Goal: Task Accomplishment & Management: Complete application form

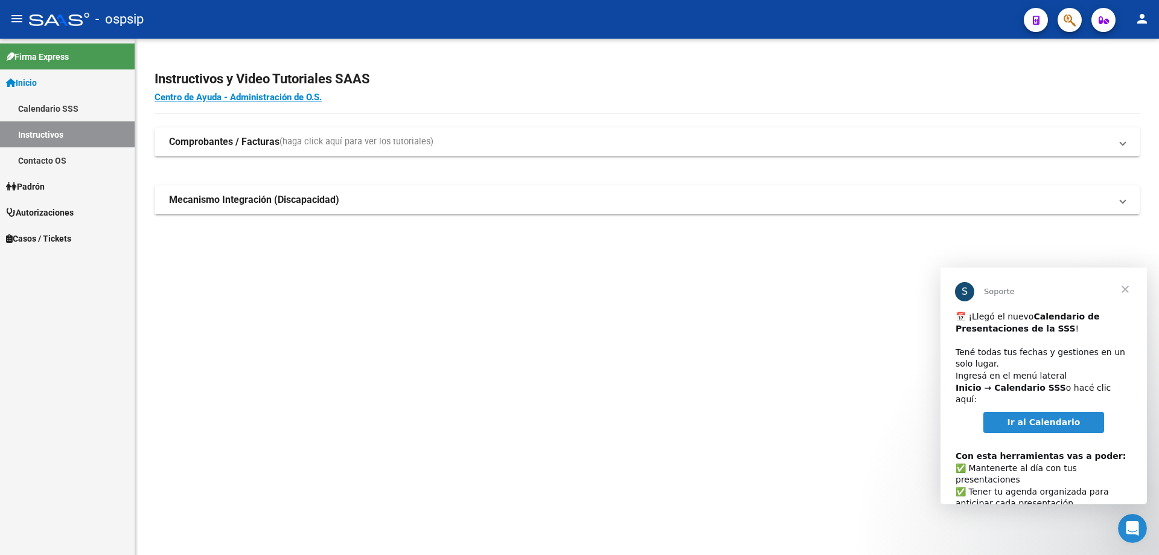
click at [1069, 21] on icon "button" at bounding box center [1069, 20] width 12 height 14
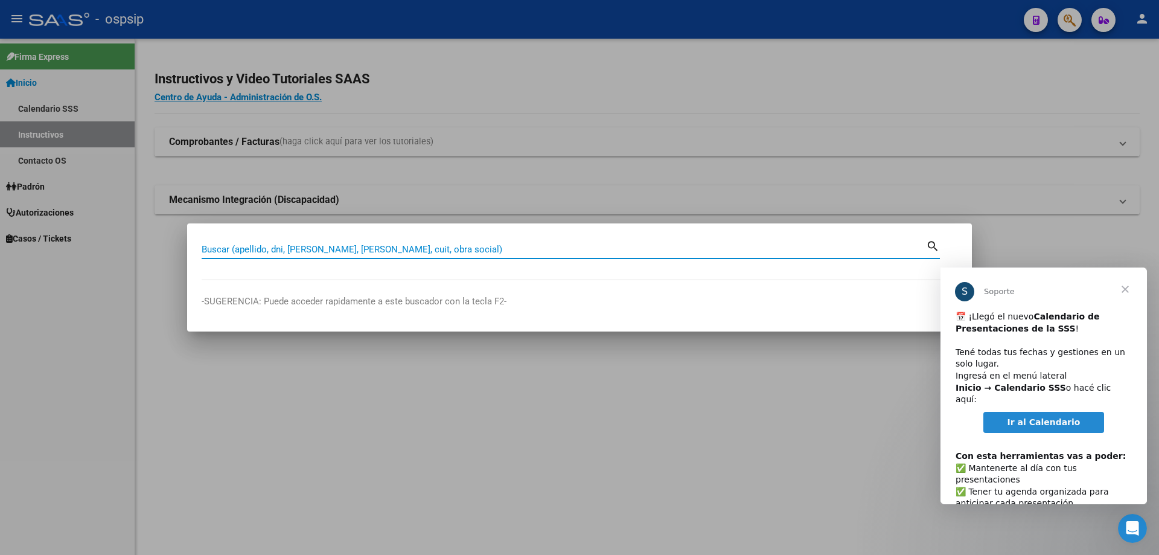
paste input "23813476"
type input "23813476"
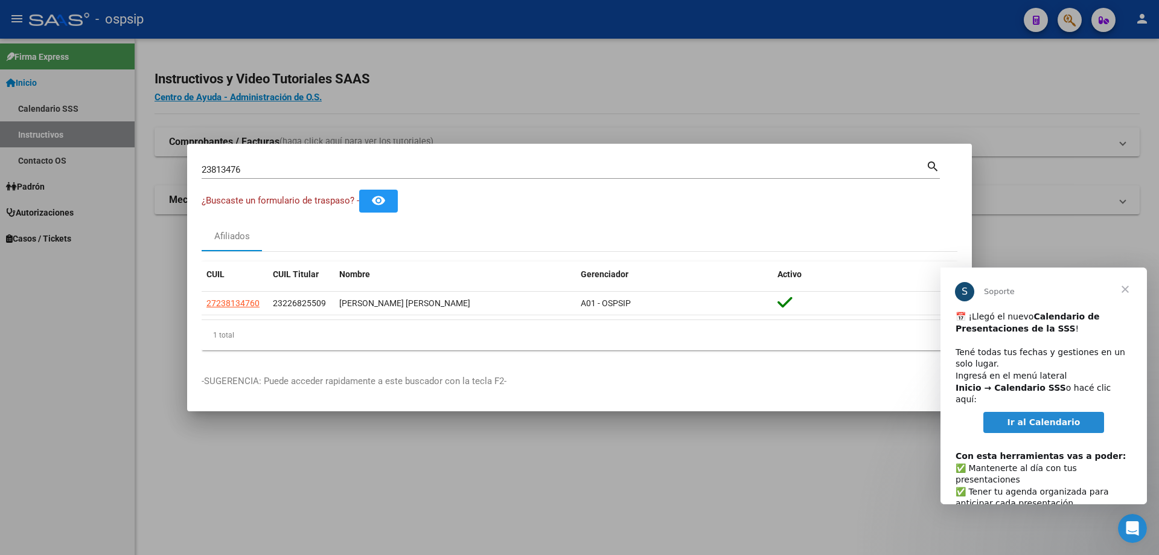
click at [1124, 288] on span "Cerrar" at bounding box center [1124, 288] width 43 height 43
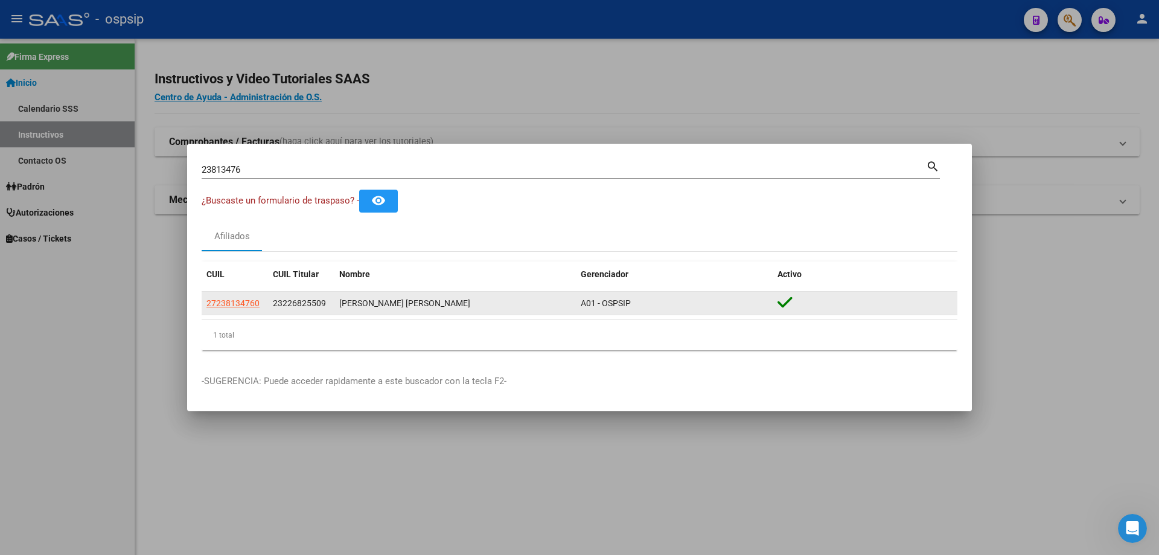
click at [233, 296] on app-link-go-to "27238134760" at bounding box center [232, 303] width 53 height 14
click at [235, 299] on span "27238134760" at bounding box center [232, 303] width 53 height 10
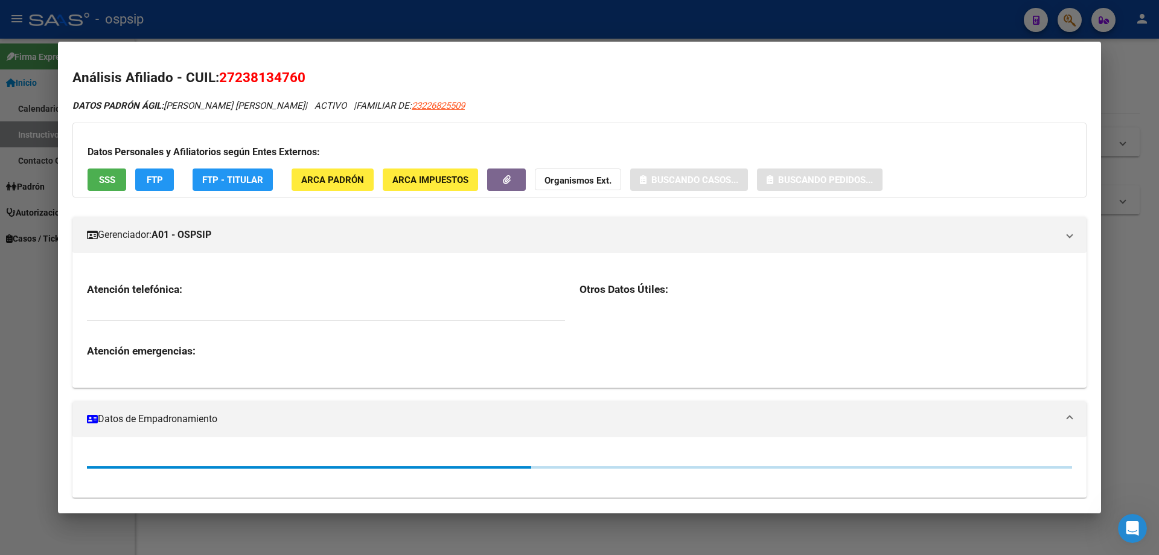
click at [794, 191] on div "Datos Personales y Afiliatorios según Entes Externos: SSS FTP FTP - Titular ARC…" at bounding box center [579, 159] width 1014 height 75
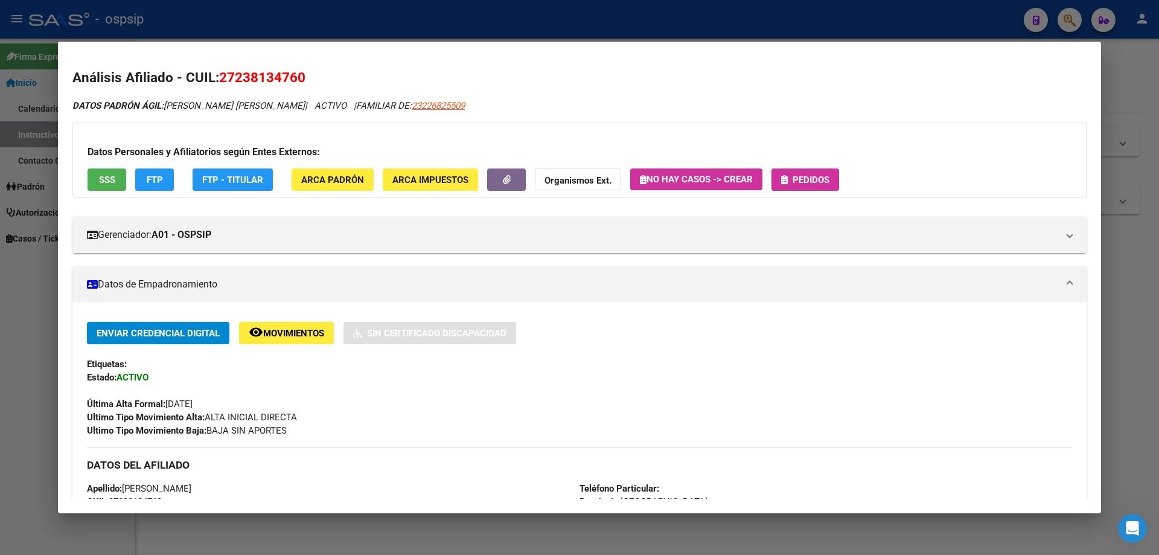
click at [795, 176] on span "Pedidos" at bounding box center [810, 179] width 37 height 11
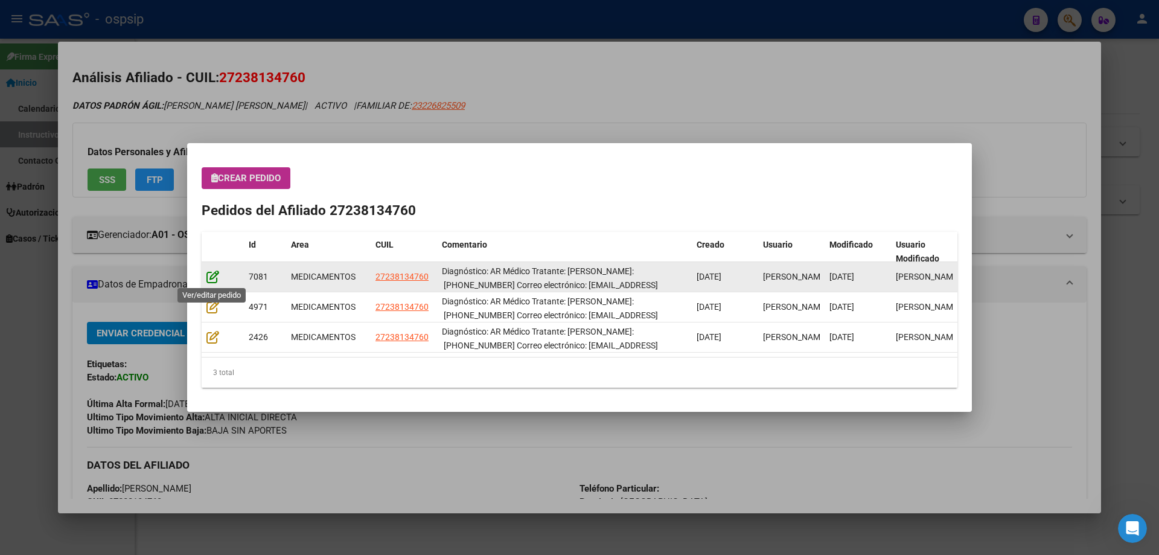
click at [212, 275] on icon at bounding box center [212, 276] width 13 height 13
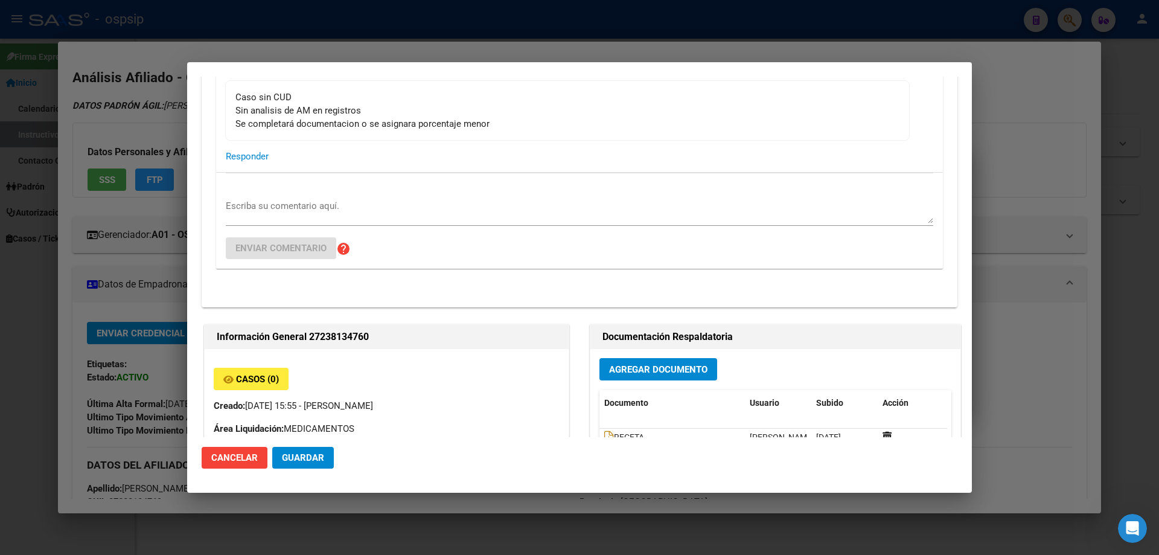
type input "[GEOGRAPHIC_DATA], [PERSON_NAME], EL TORDO 2365"
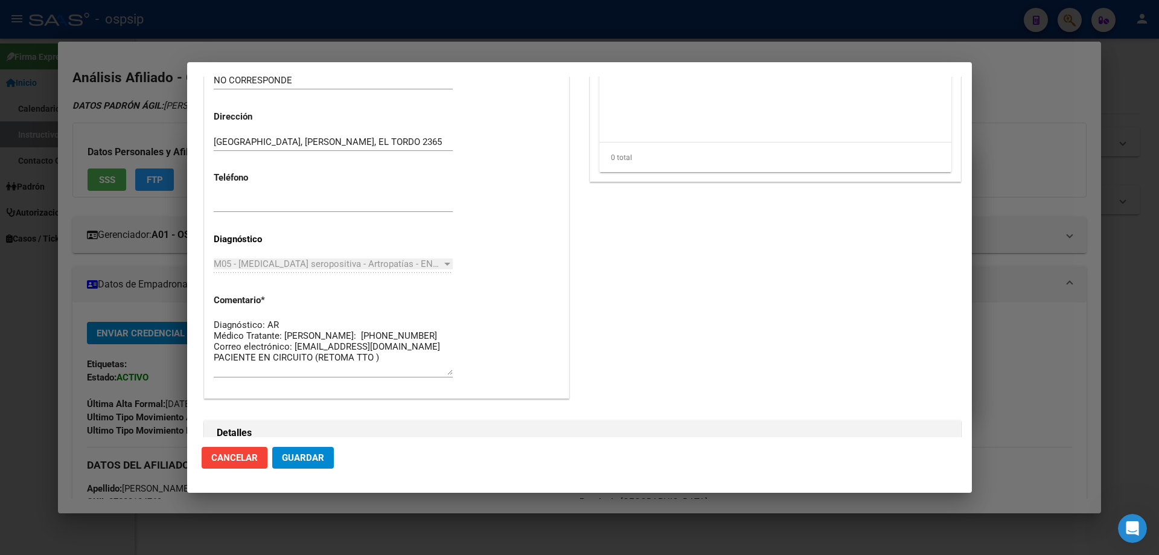
scroll to position [702, 0]
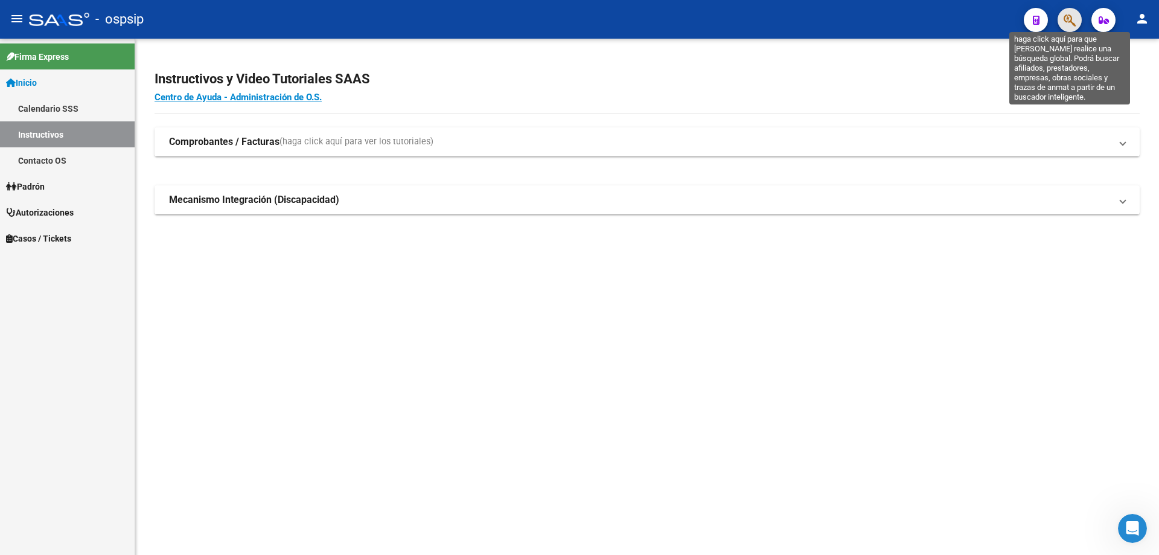
click at [1073, 22] on icon "button" at bounding box center [1069, 20] width 12 height 14
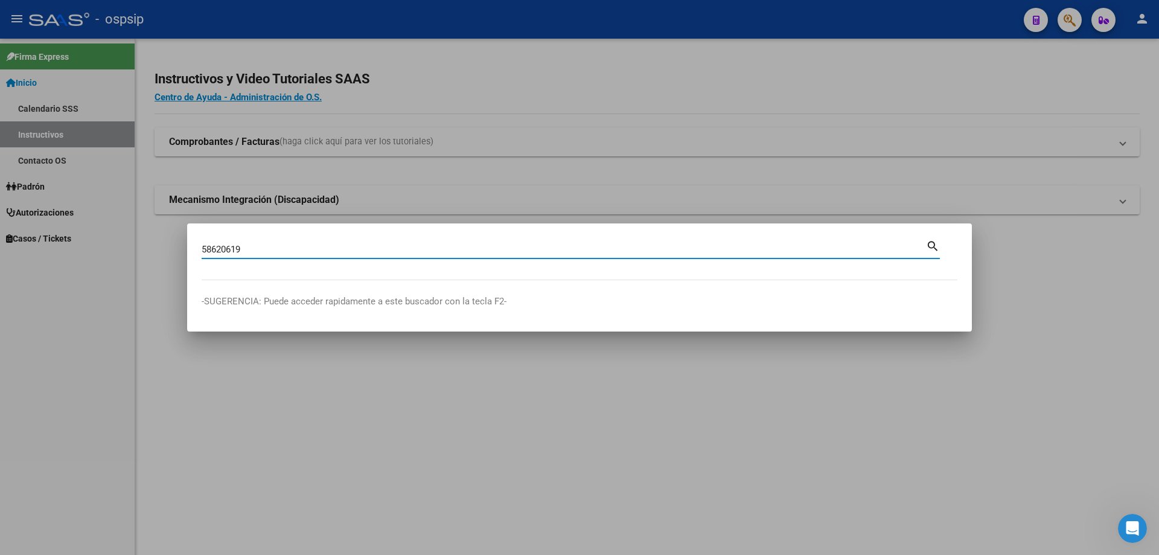
type input "58620619"
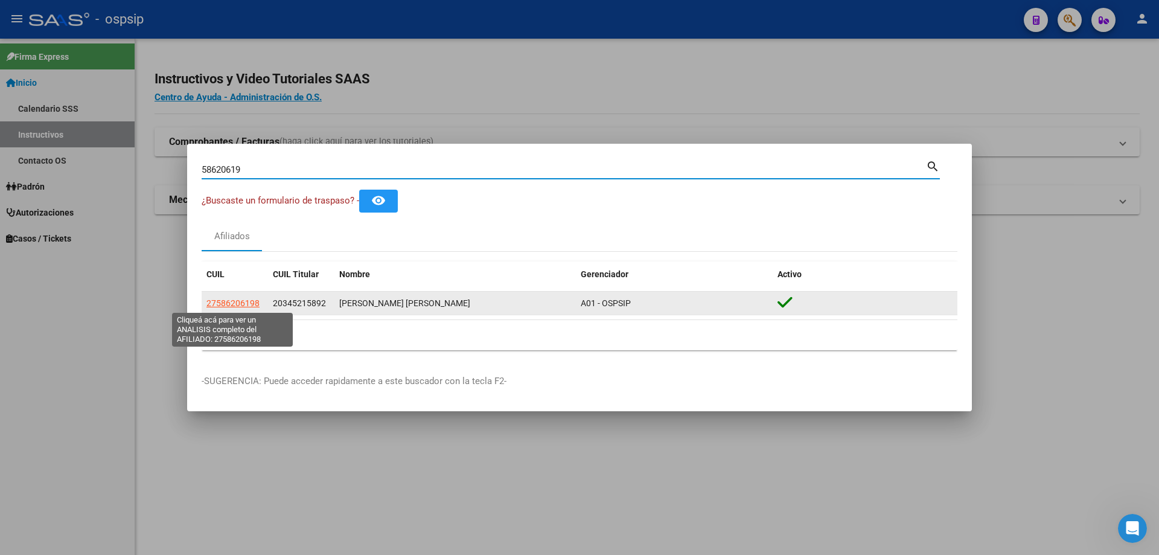
click at [248, 299] on span "27586206198" at bounding box center [232, 303] width 53 height 10
type textarea "27586206198"
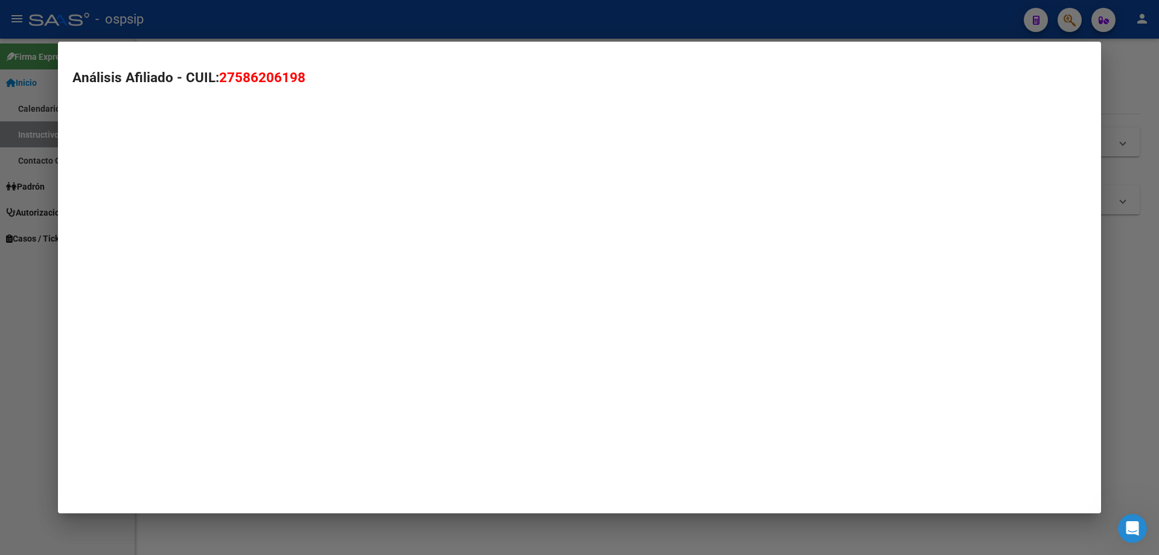
click at [246, 305] on mat-dialog-container "Análisis Afiliado - CUIL: 27586206198" at bounding box center [579, 277] width 1043 height 471
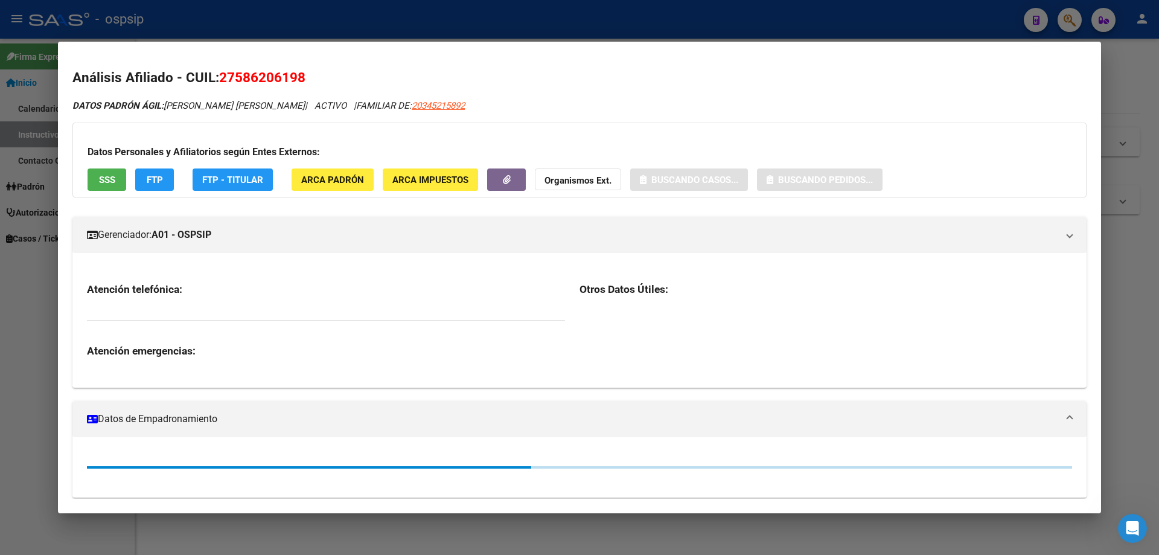
click at [110, 165] on div "Datos Personales y Afiliatorios según Entes Externos: SSS FTP FTP - Titular ARC…" at bounding box center [579, 159] width 1014 height 75
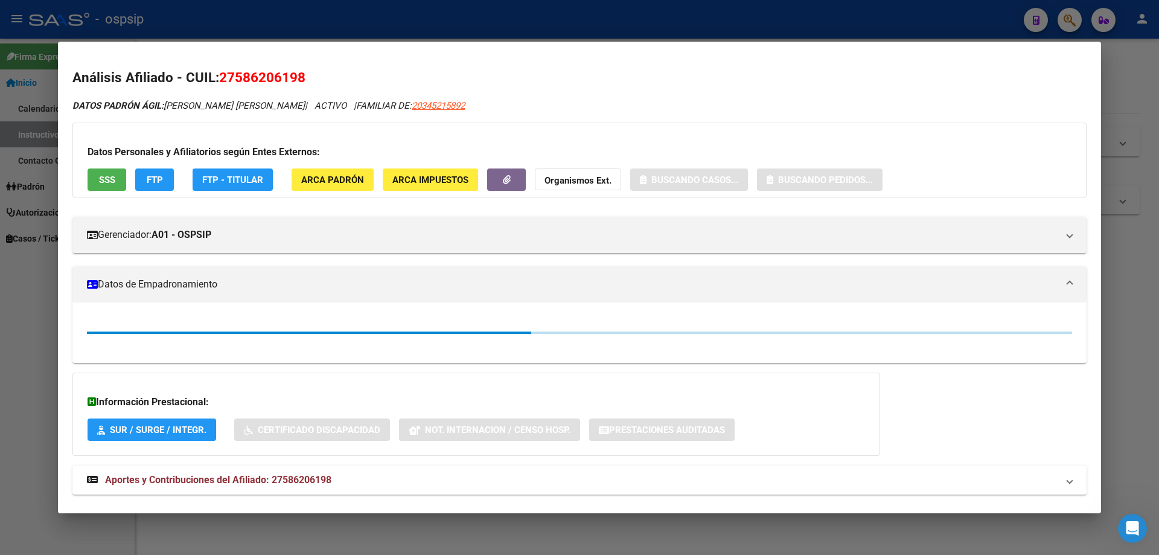
drag, startPoint x: 101, startPoint y: 186, endPoint x: 107, endPoint y: 170, distance: 17.9
click at [103, 183] on div "Datos Personales y Afiliatorios según Entes Externos: SSS FTP FTP - Titular ARC…" at bounding box center [579, 159] width 1014 height 75
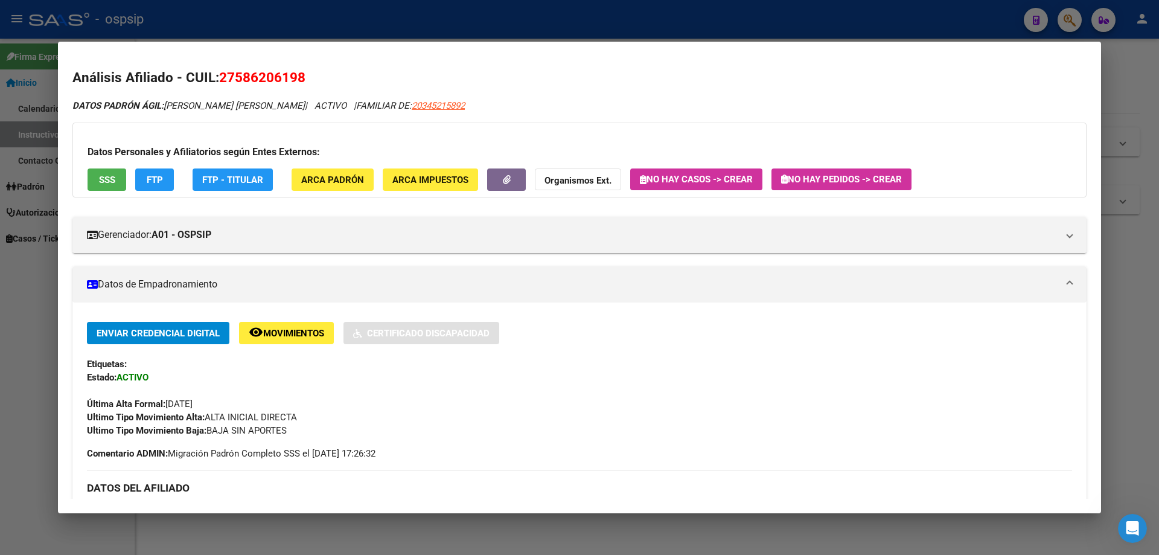
click at [108, 169] on button "SSS" at bounding box center [106, 179] width 39 height 22
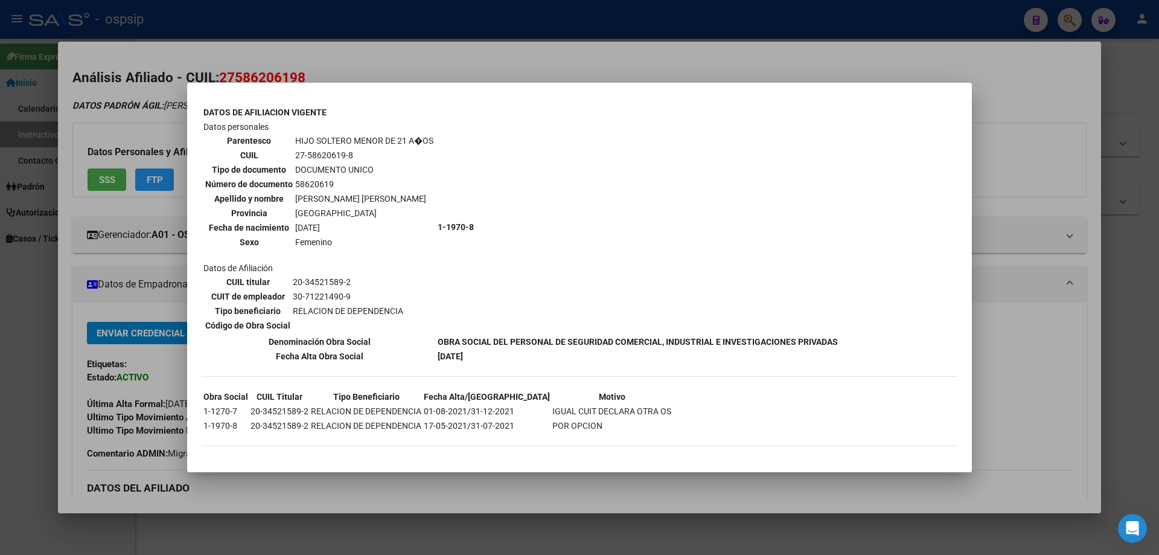
scroll to position [692, 0]
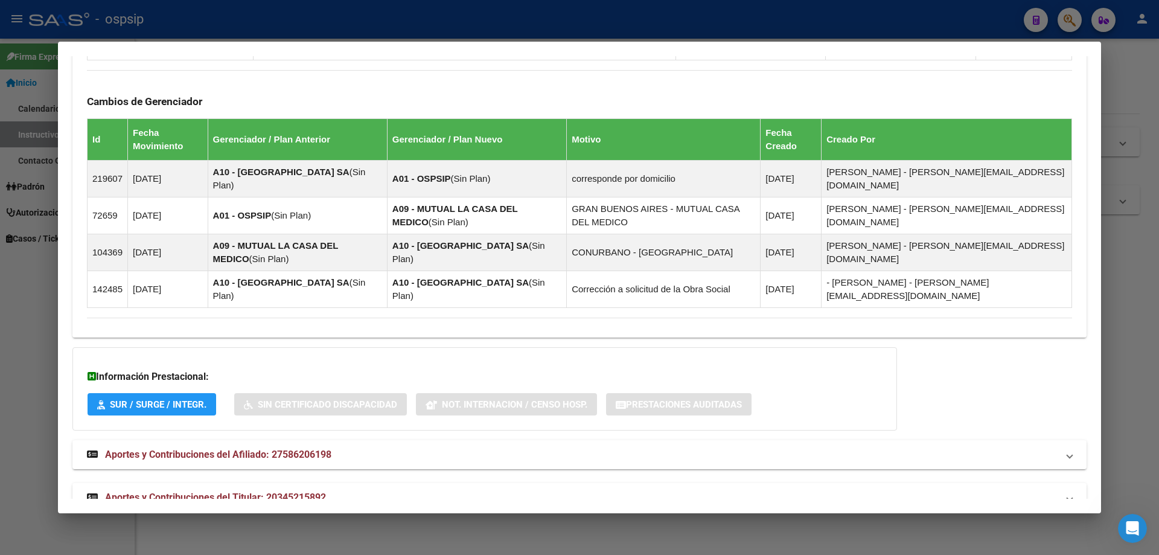
click at [247, 491] on span "Aportes y Contribuciones del Titular: 20345215892" at bounding box center [215, 496] width 221 height 11
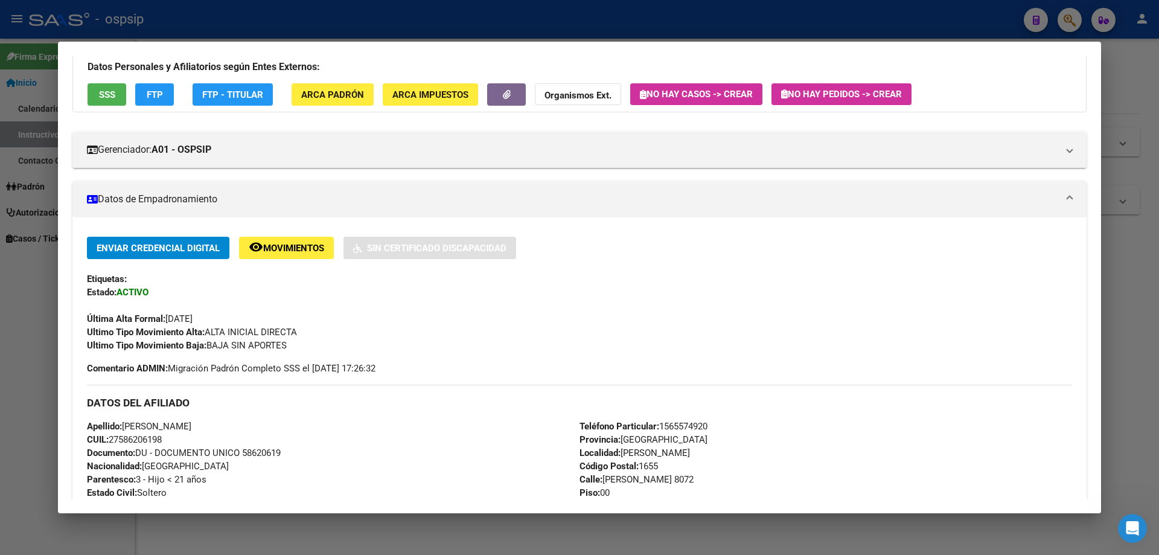
scroll to position [0, 0]
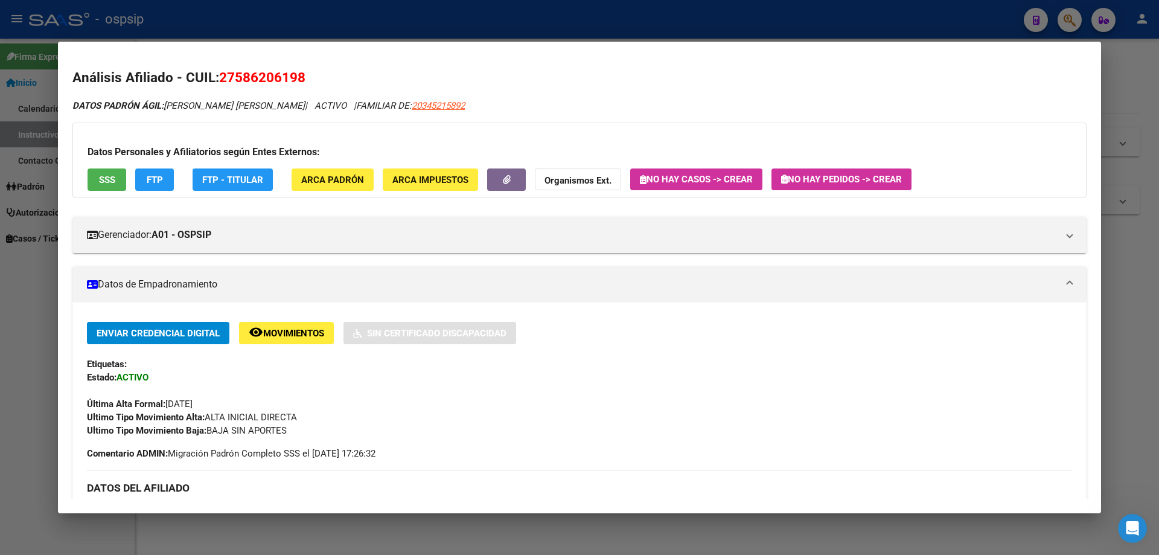
click at [843, 165] on div "Datos Personales y Afiliatorios según Entes Externos: SSS FTP FTP - Titular ARC…" at bounding box center [579, 159] width 1014 height 75
click at [844, 176] on span "No hay Pedidos -> Crear" at bounding box center [841, 179] width 121 height 11
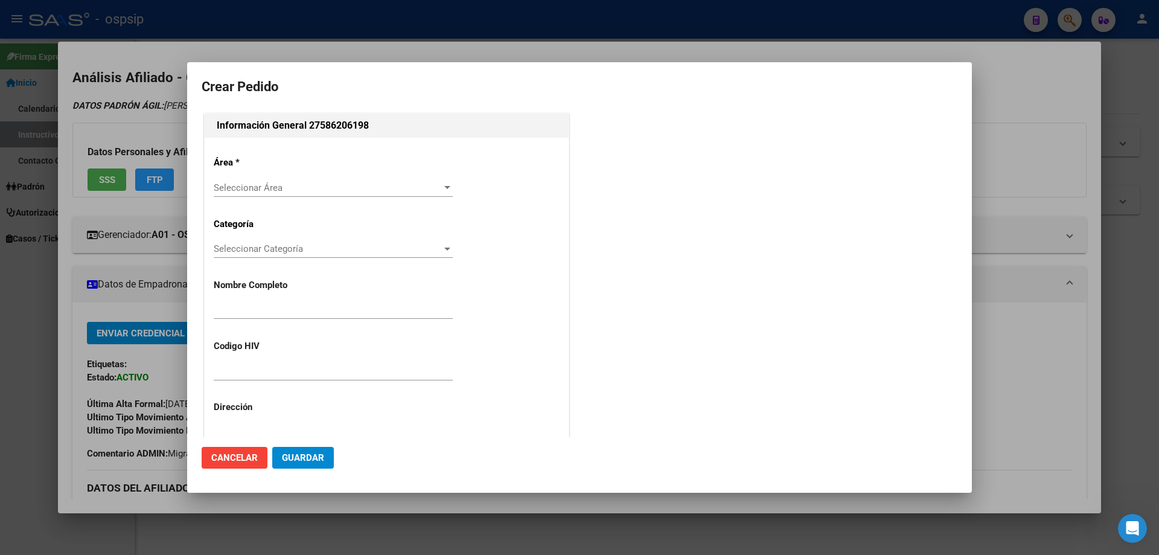
type input "[PERSON_NAME]"
type input "[GEOGRAPHIC_DATA], [PERSON_NAME], [PERSON_NAME] 8072, Piso: 00, Departamento: 0"
type input "Particular: 1565574920"
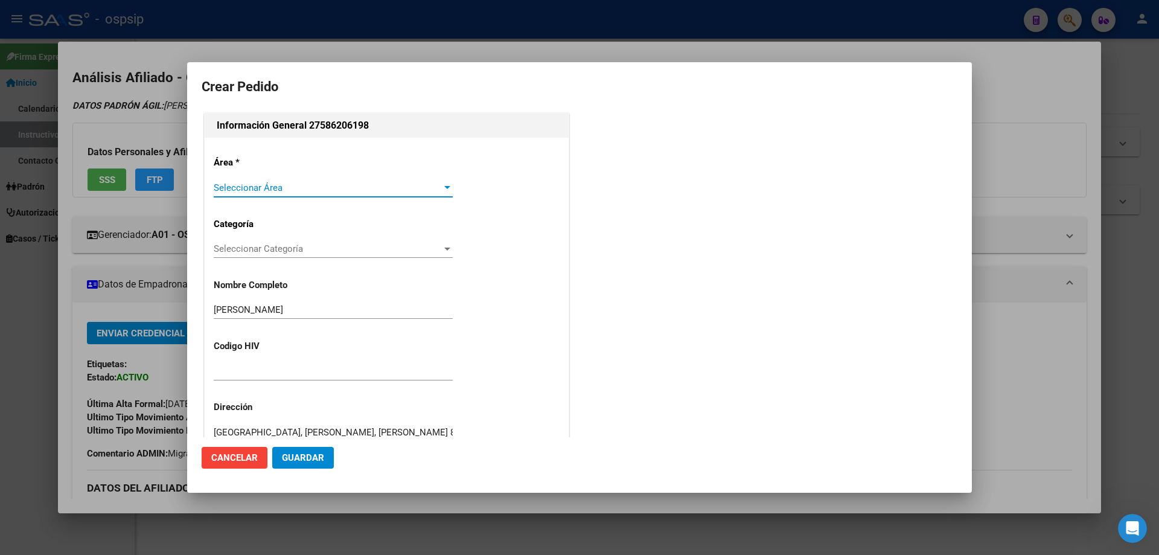
click at [250, 192] on span "Seleccionar Área" at bounding box center [328, 187] width 228 height 11
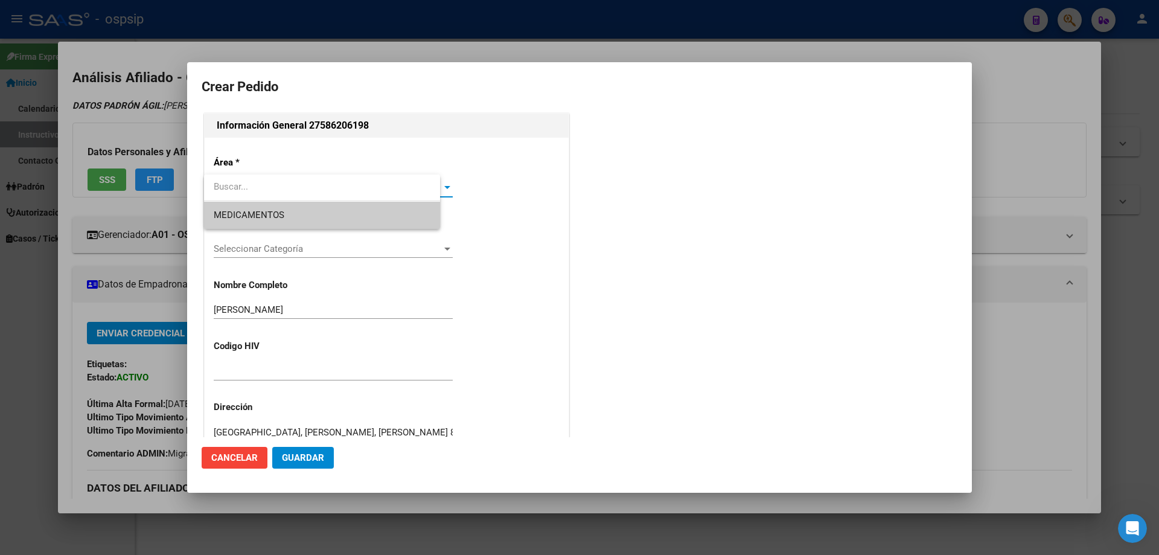
type input "[GEOGRAPHIC_DATA], [PERSON_NAME], [PERSON_NAME] 8072, Piso: 00"
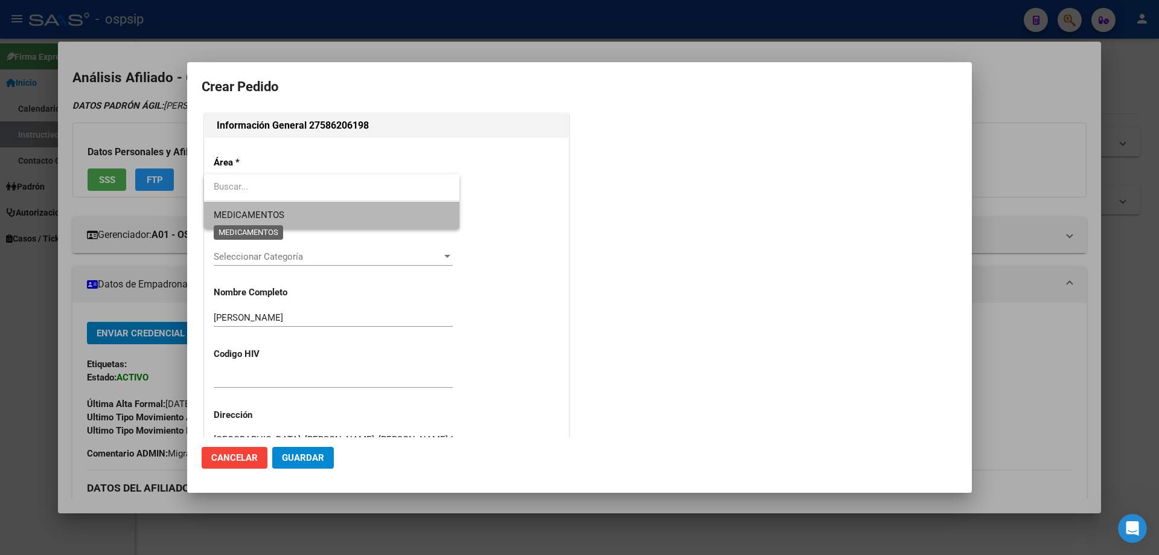
click at [256, 213] on span "MEDICAMENTOS" at bounding box center [249, 214] width 71 height 11
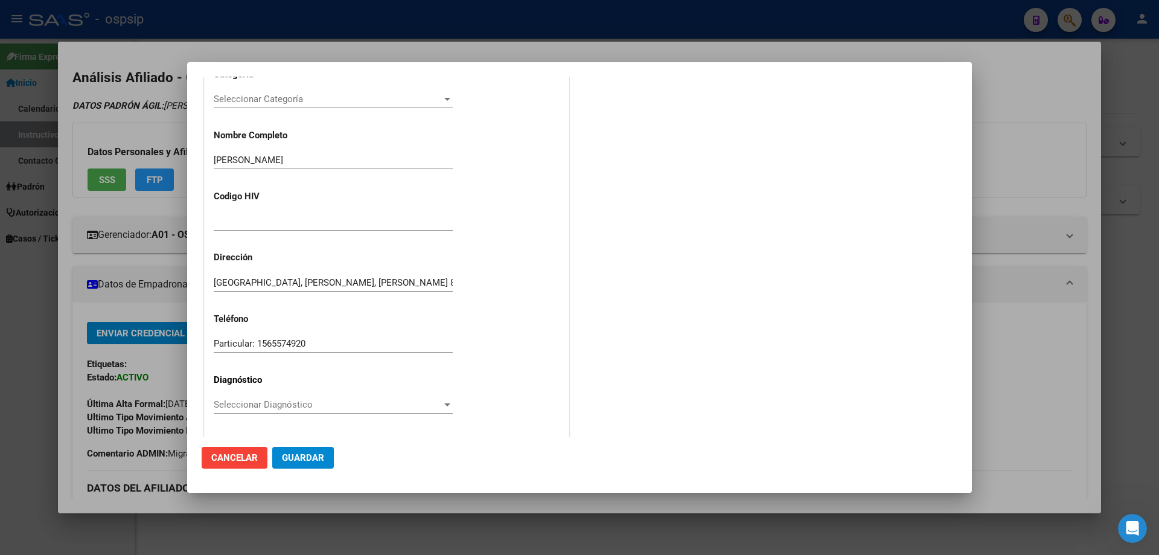
scroll to position [181, 0]
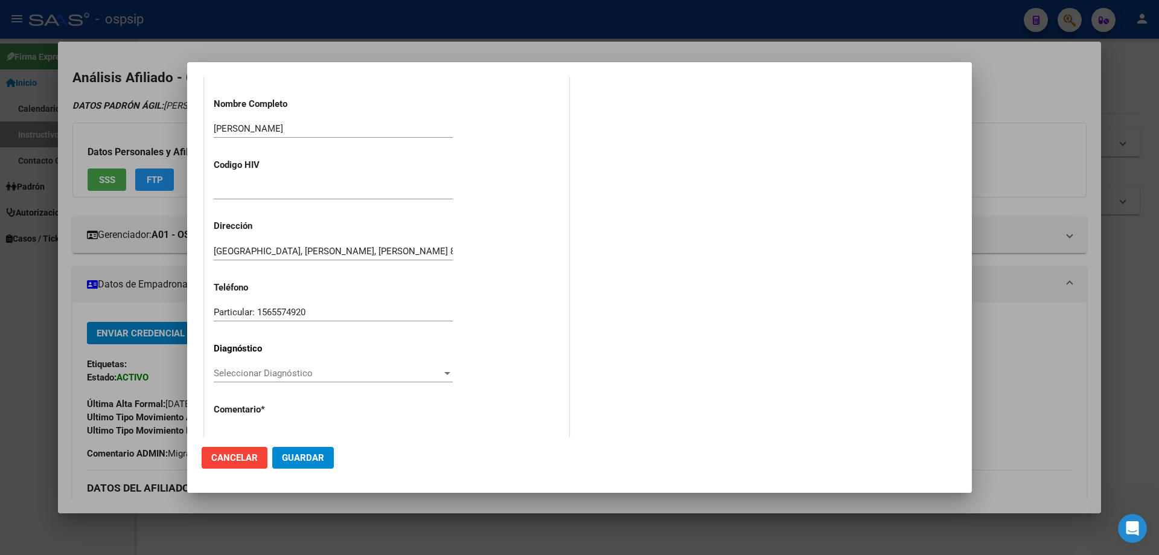
click at [241, 201] on div at bounding box center [333, 196] width 239 height 30
click at [241, 193] on input "text" at bounding box center [333, 190] width 239 height 11
type input "NO CORRESPONDE"
click at [234, 367] on span "Seleccionar Diagnóstico" at bounding box center [328, 372] width 228 height 11
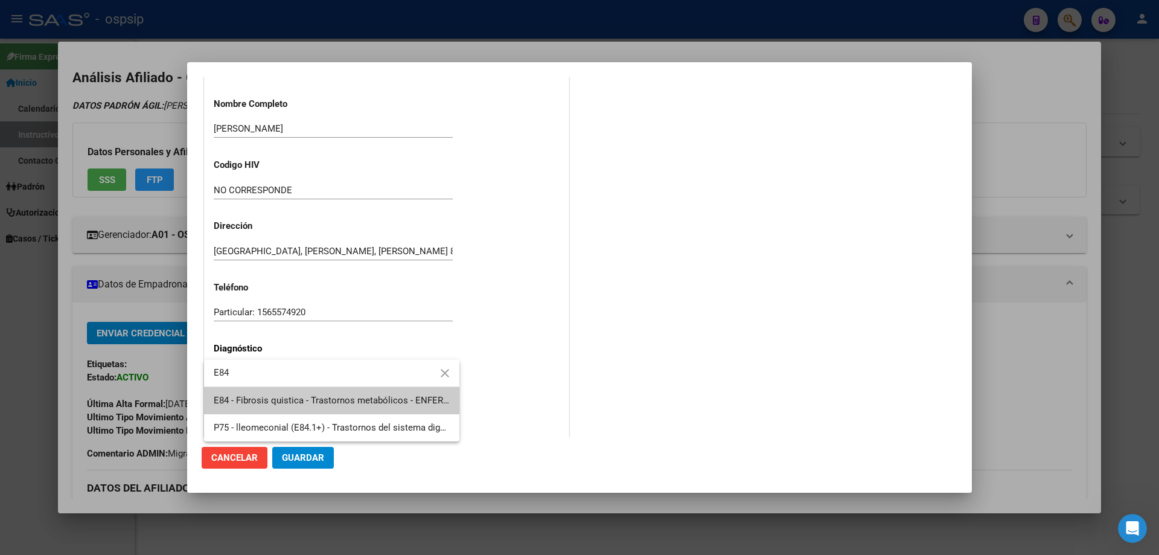
type input "E84"
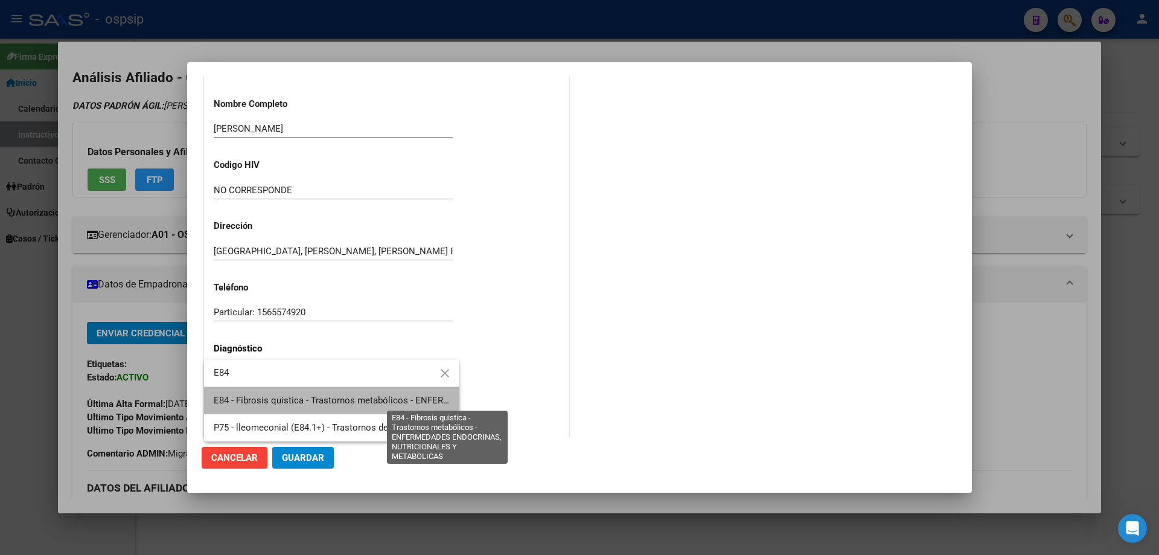
click at [244, 399] on span "E84 - Fibrosis quistica - Trastornos metabólicos - ENFERMEDADES ENDOCRINAS, NUT…" at bounding box center [451, 400] width 474 height 11
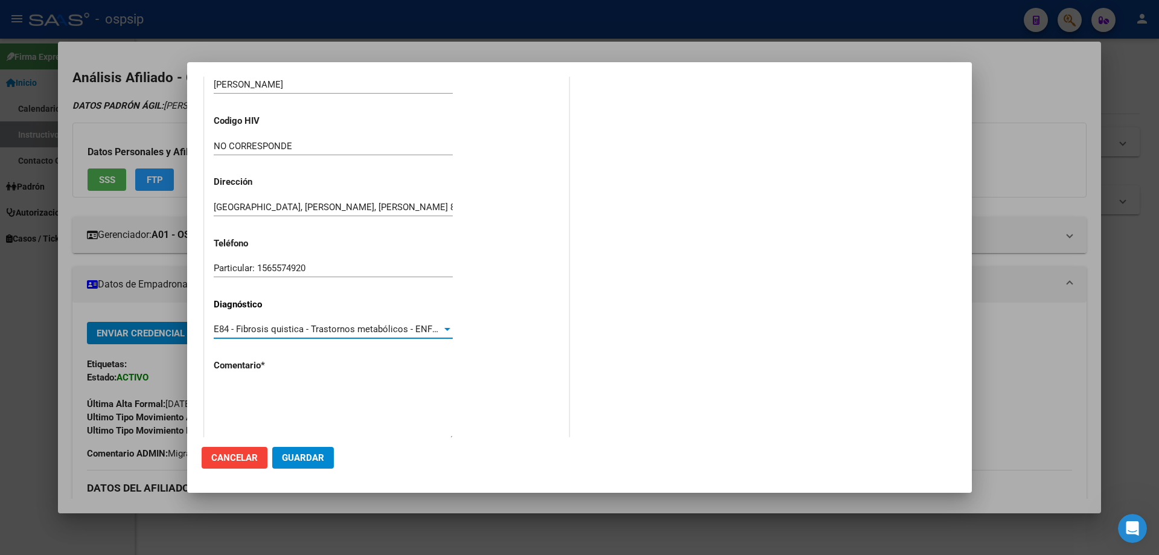
scroll to position [271, 0]
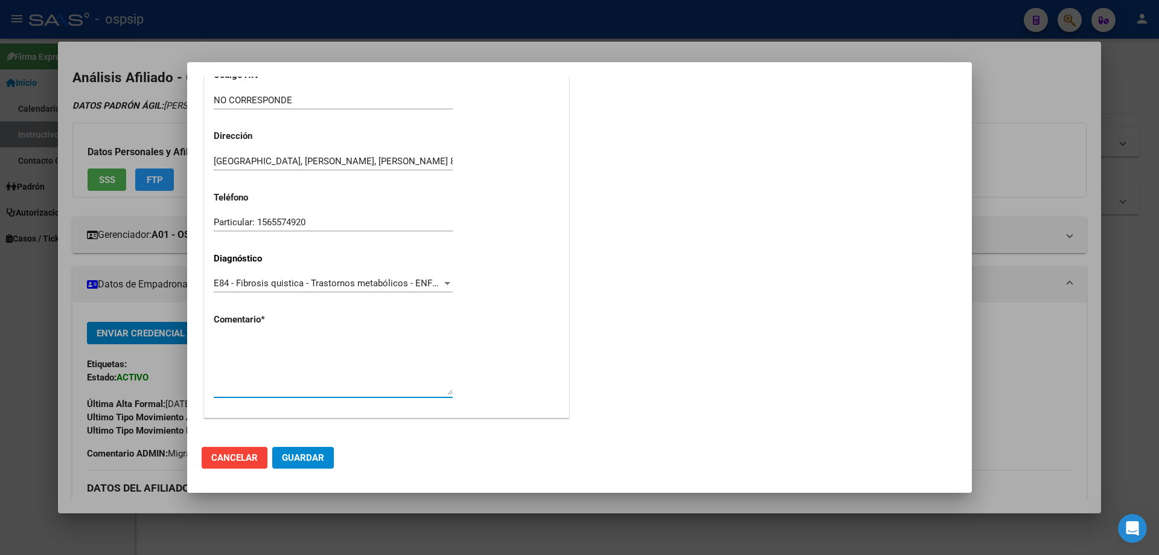
paste textarea "Diagnóstico: PURPURA Médico Tratante: [PERSON_NAME] Teléfono: [PHONE_NUMBER] Co…"
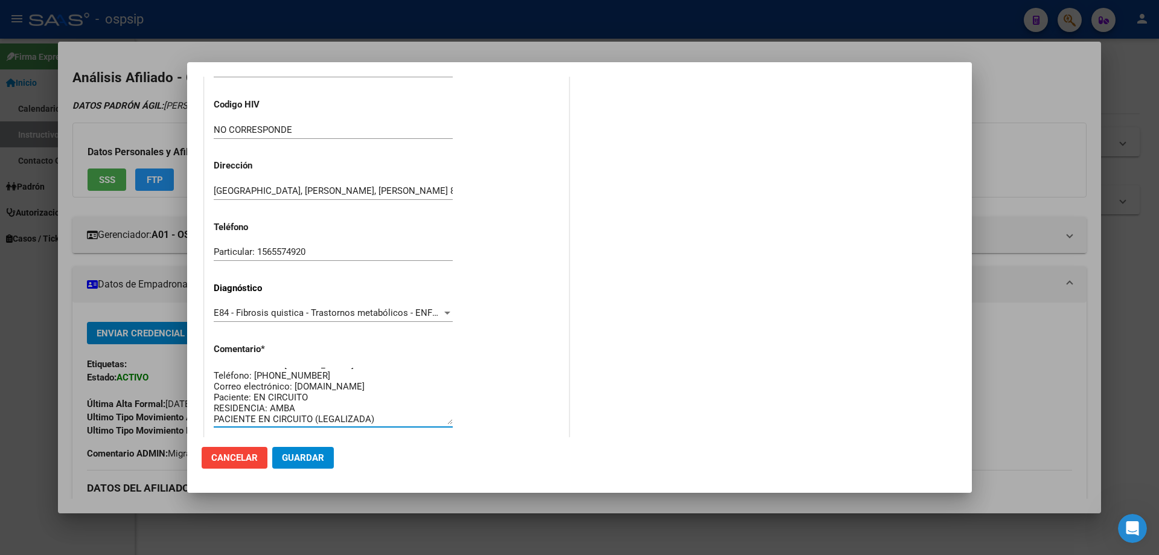
scroll to position [0, 0]
click at [319, 367] on textarea "Diagnóstico: PURPURA Médico Tratante: [PERSON_NAME] Teléfono: [PHONE_NUMBER] Co…" at bounding box center [333, 395] width 239 height 57
click at [332, 384] on textarea "Diagnóstico: FIBROSIS QUISTICA Médico Tratante: [PERSON_NAME] Teléfono: [PHONE_…" at bounding box center [333, 395] width 239 height 57
click at [326, 391] on textarea "Diagnóstico: FIBROSIS QUISTICA Médico Tratante:[PERSON_NAME] Teléfono: [PHONE_N…" at bounding box center [333, 395] width 239 height 57
click at [434, 401] on textarea "Diagnóstico: FIBROSIS QUISTICA Médico Tratante:[PERSON_NAME] Teléfono: AGUARDAN…" at bounding box center [333, 395] width 239 height 57
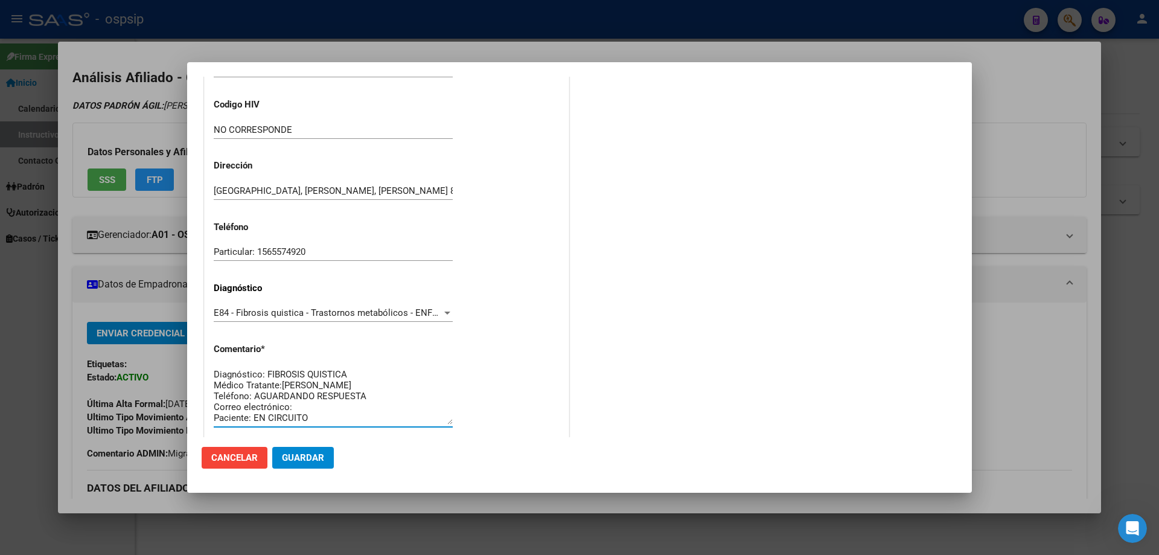
paste textarea "[EMAIL_ADDRESS][DOMAIN_NAME]"
click at [325, 414] on textarea "Diagnóstico: FIBROSIS QUISTICA Médico Tratante:[PERSON_NAME] Teléfono: AGUARDAN…" at bounding box center [333, 395] width 239 height 57
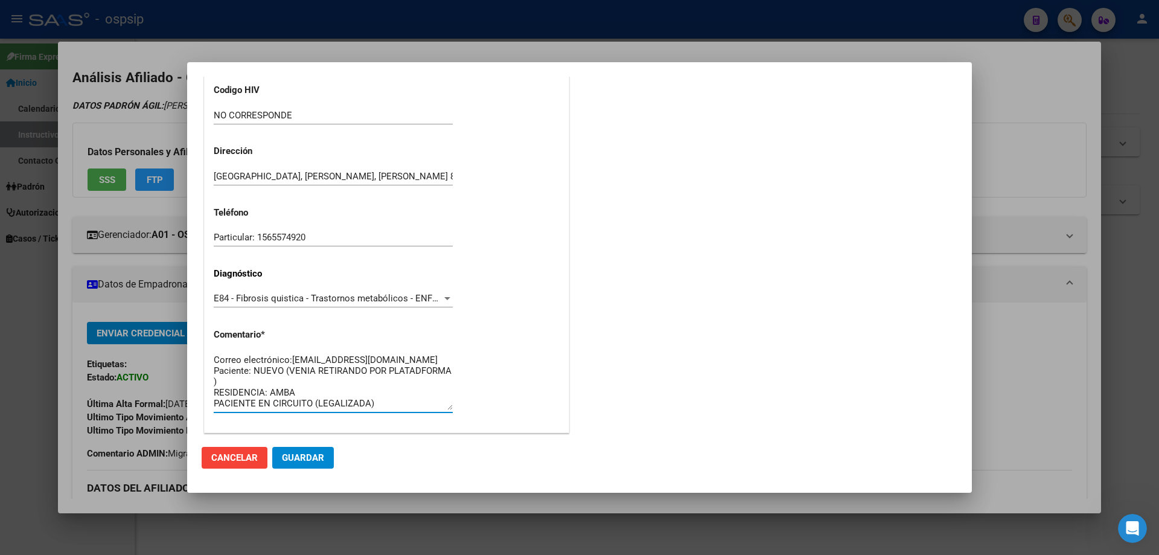
scroll to position [271, 0]
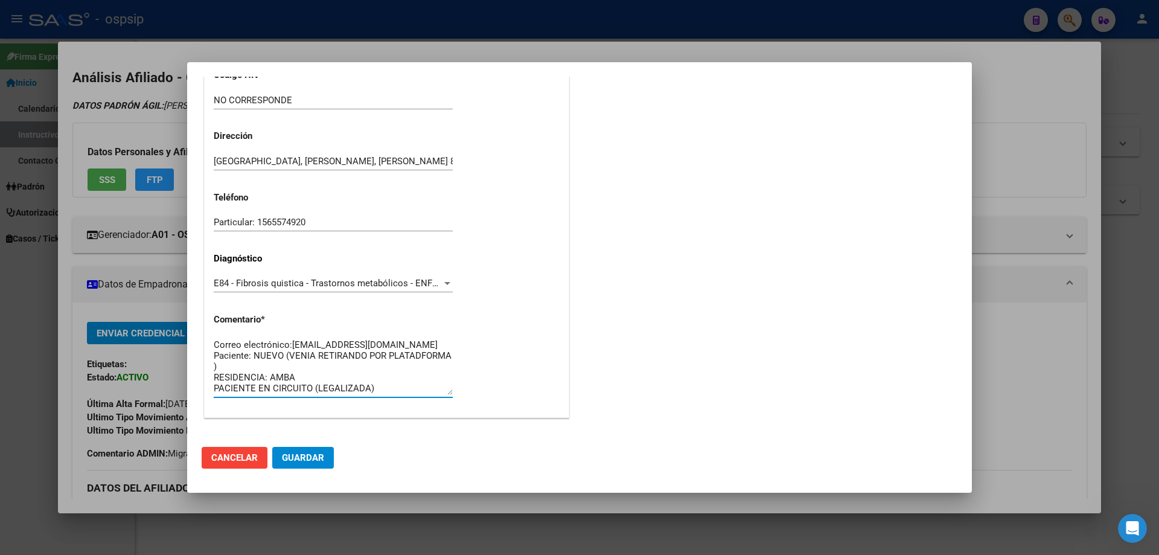
drag, startPoint x: 304, startPoint y: 377, endPoint x: 350, endPoint y: 383, distance: 46.9
click at [304, 377] on textarea "Diagnóstico: FIBROSIS QUISTICA Médico Tratante:[PERSON_NAME] Teléfono: AGUARDAN…" at bounding box center [333, 366] width 239 height 57
click at [385, 387] on textarea "Diagnóstico: FIBROSIS QUISTICA Médico Tratante:[PERSON_NAME] Teléfono: AGUARDAN…" at bounding box center [333, 366] width 239 height 57
click at [355, 380] on textarea "Diagnóstico: FIBROSIS QUISTICA Médico Tratante:[PERSON_NAME] Teléfono: AGUARDAN…" at bounding box center [333, 366] width 239 height 57
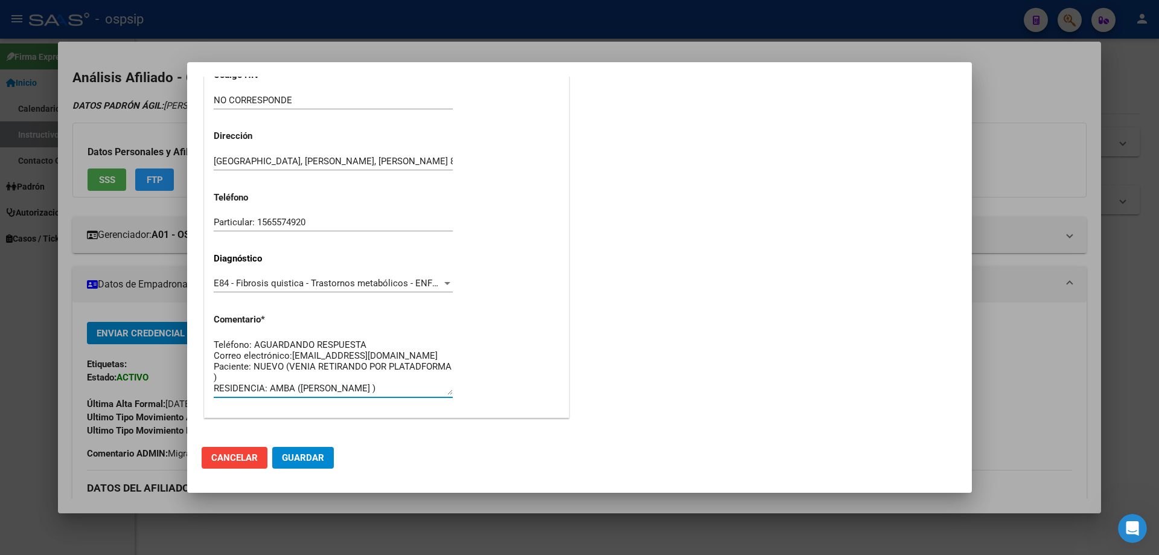
type textarea "Diagnóstico: FIBROSIS QUISTICA Médico Tratante:[PERSON_NAME] Teléfono: AGUARDAN…"
click at [314, 457] on span "Guardar" at bounding box center [303, 457] width 42 height 11
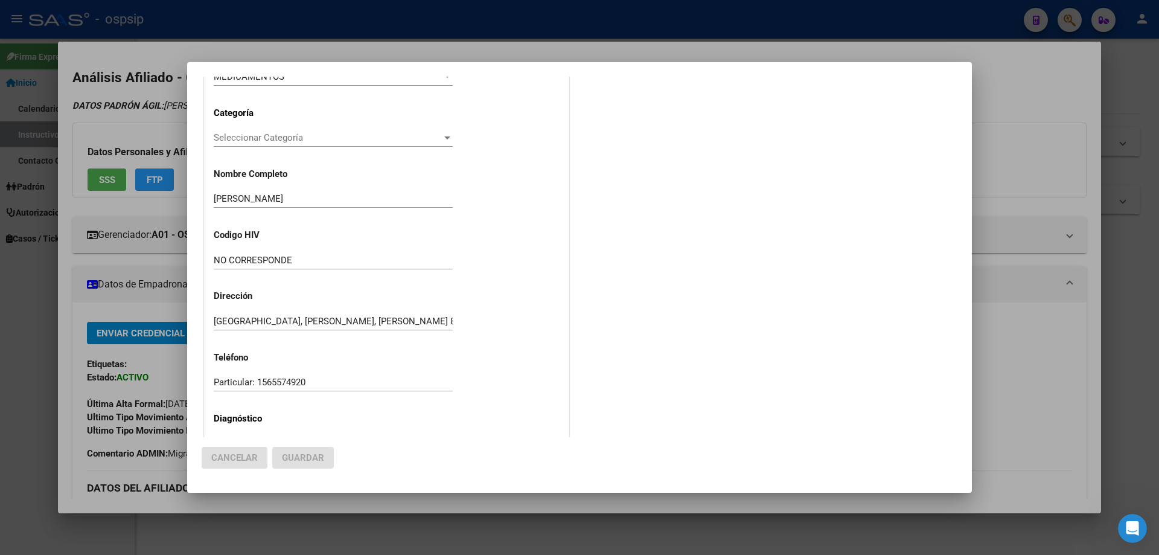
scroll to position [0, 0]
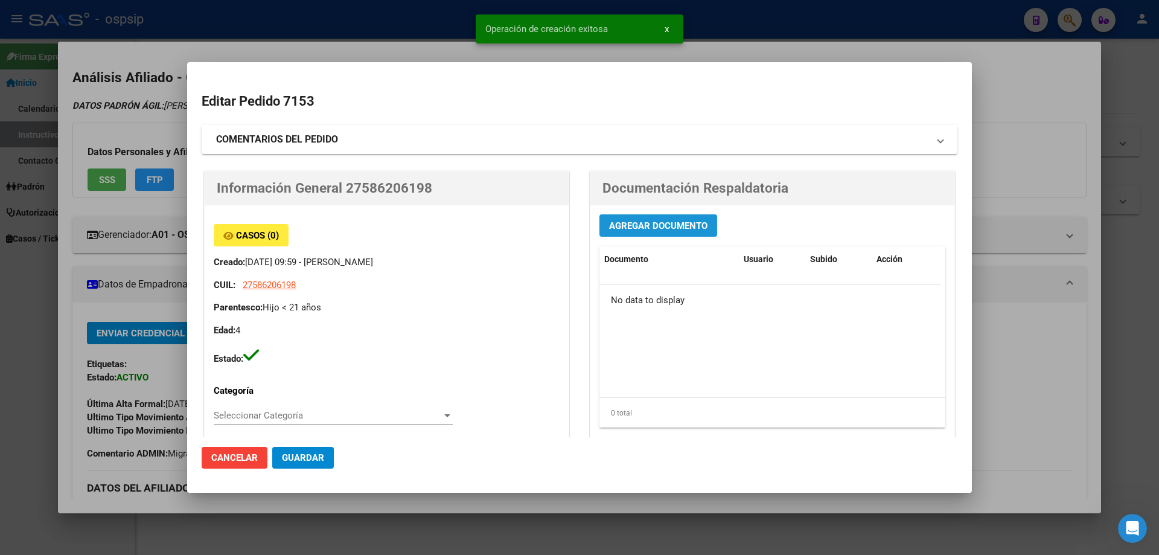
click at [650, 217] on button "Agregar Documento" at bounding box center [658, 225] width 118 height 22
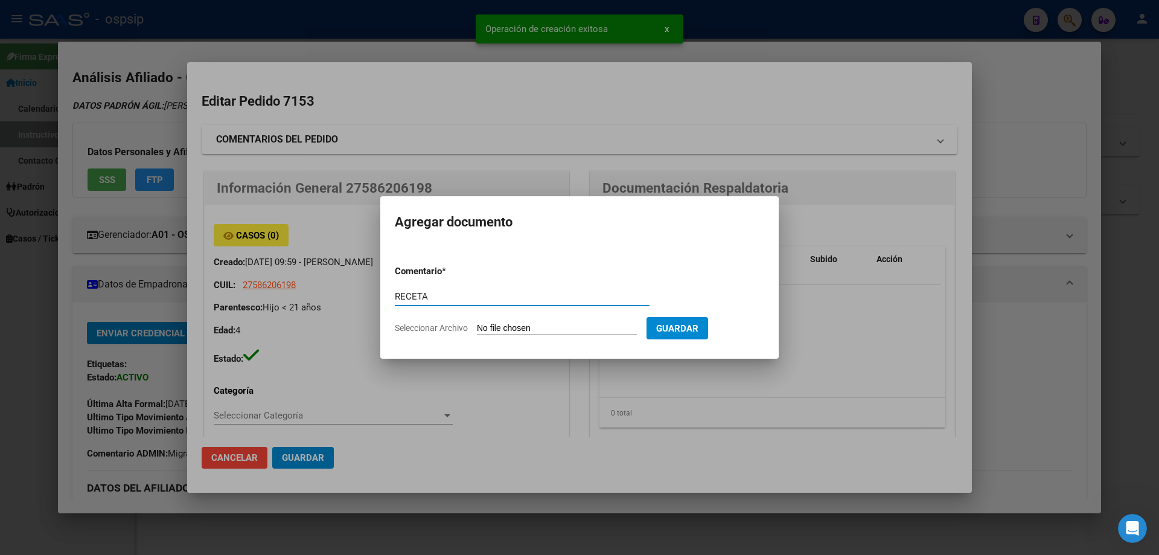
type input "RECETA"
click at [556, 328] on input "Seleccionar Archivo" at bounding box center [557, 328] width 160 height 11
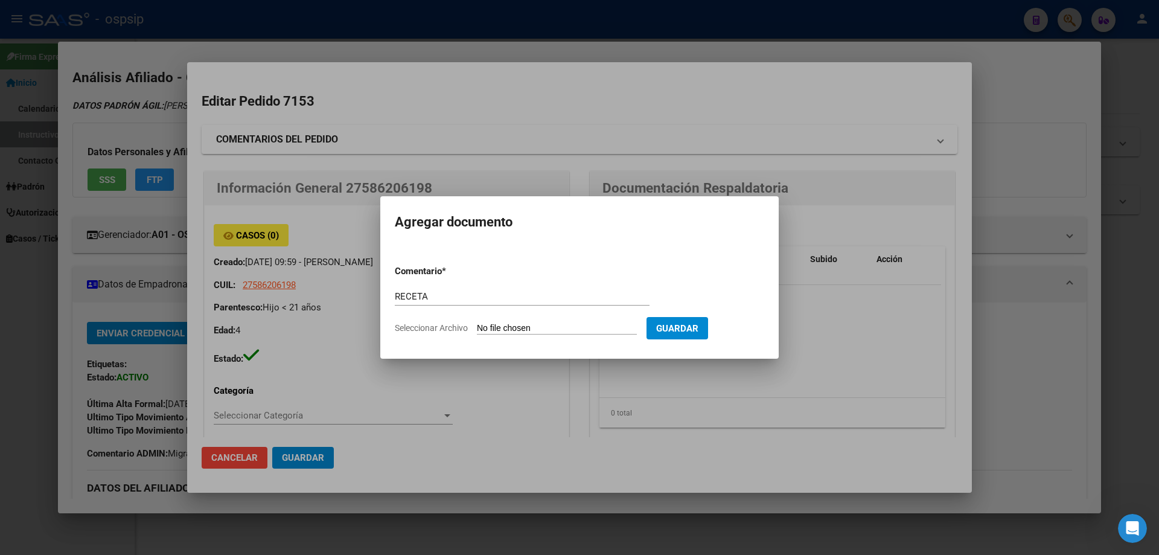
type input "C:\fakepath\[MEDICAL_DATA].jpg"
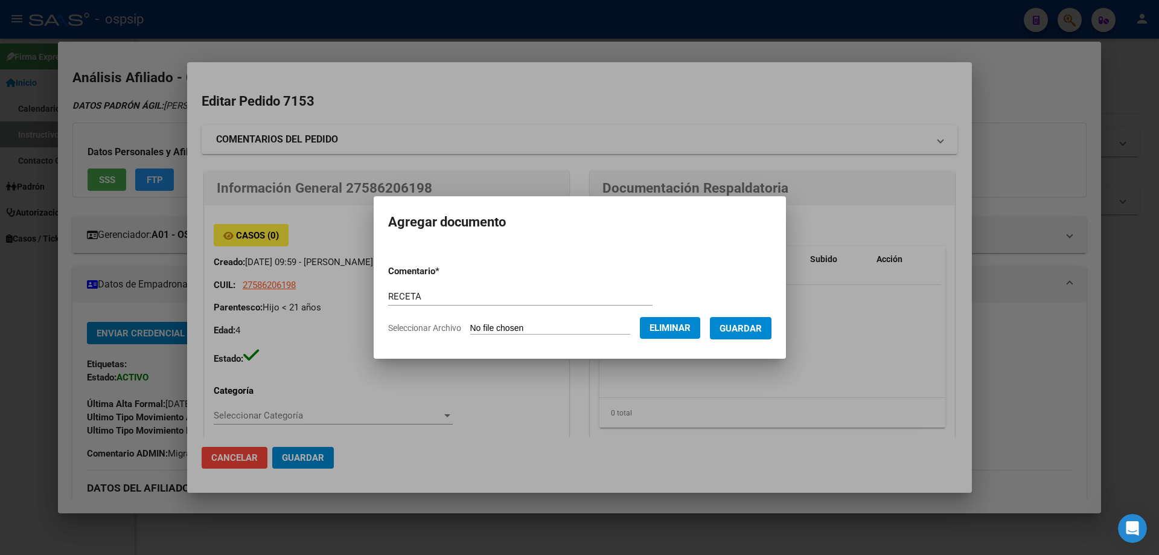
click at [759, 330] on span "Guardar" at bounding box center [740, 328] width 42 height 11
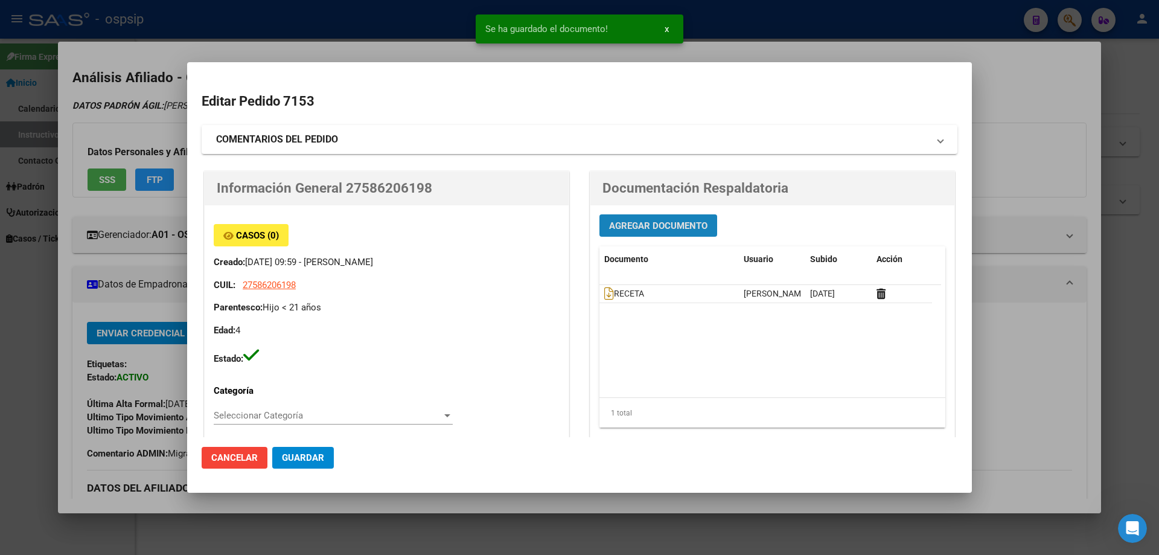
click at [644, 232] on button "Agregar Documento" at bounding box center [658, 225] width 118 height 22
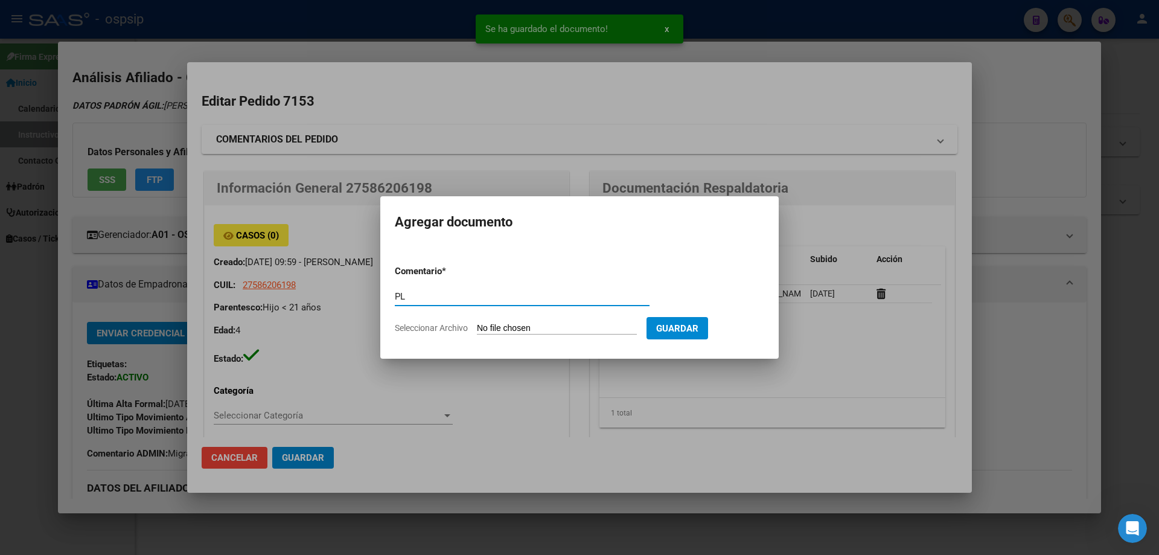
type input "P"
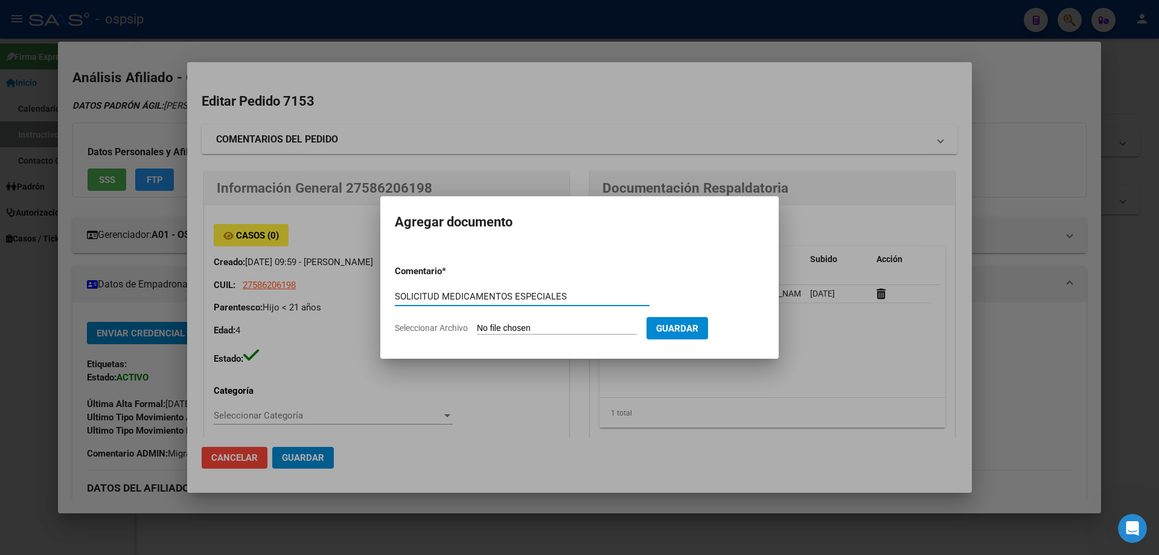
type input "SOLICITUD MEDICAMENTOS ESPECIALES"
click at [526, 336] on form "Comentario * SOLICITUD MEDICAMENTOS ESPECIALES Comentario Seleccionar Archivo G…" at bounding box center [579, 299] width 369 height 88
click at [523, 325] on input "Seleccionar Archivo" at bounding box center [557, 328] width 160 height 11
type input "C:\fakepath\SOLICITUD MEDICAMENTOS ESPECIALES.jpg"
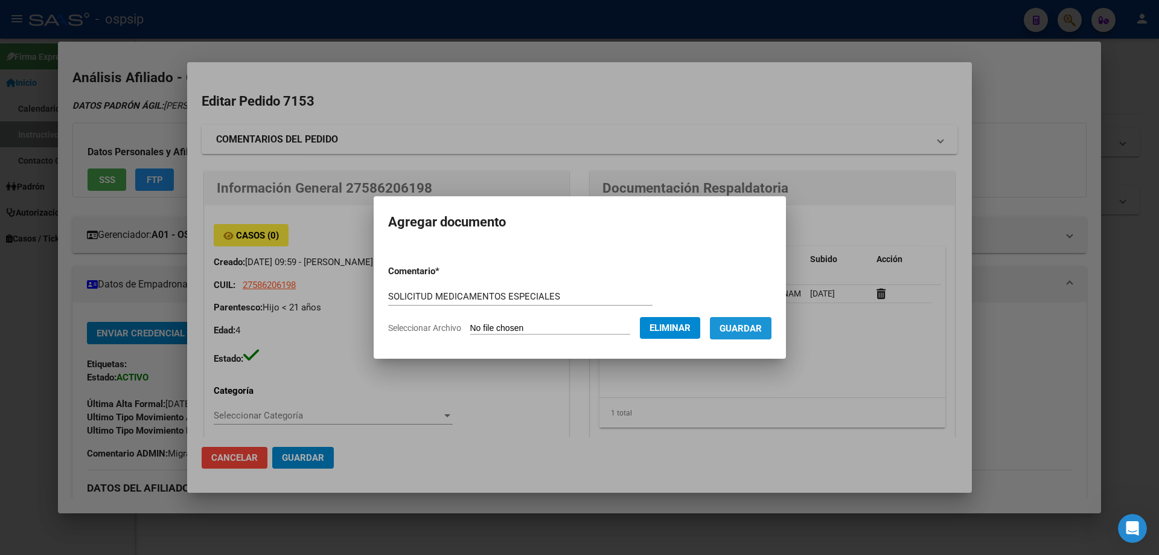
click at [759, 328] on span "Guardar" at bounding box center [740, 328] width 42 height 11
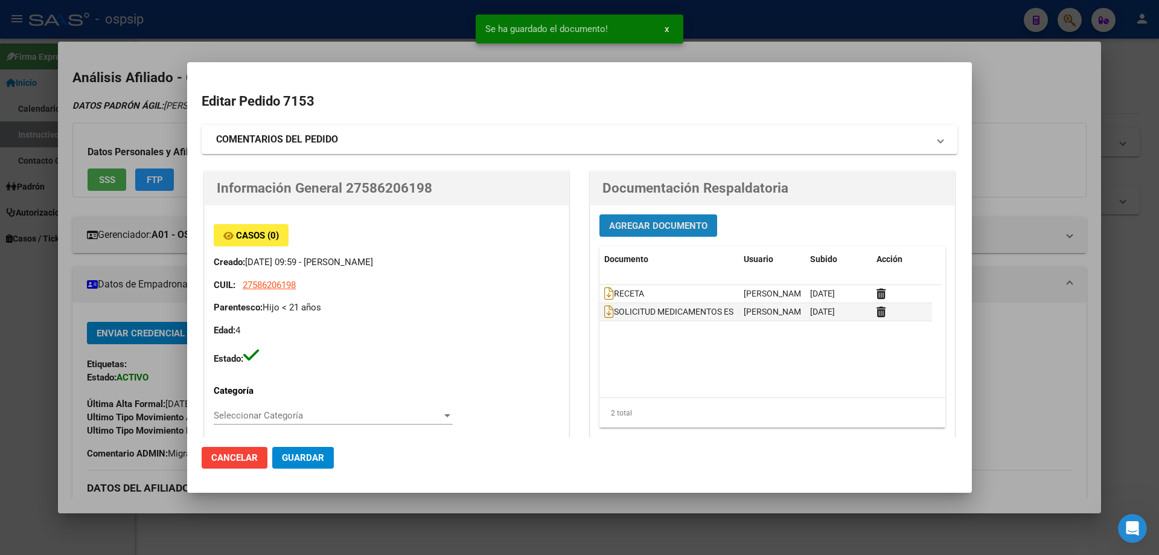
click at [641, 231] on span "Agregar Documento" at bounding box center [658, 225] width 98 height 11
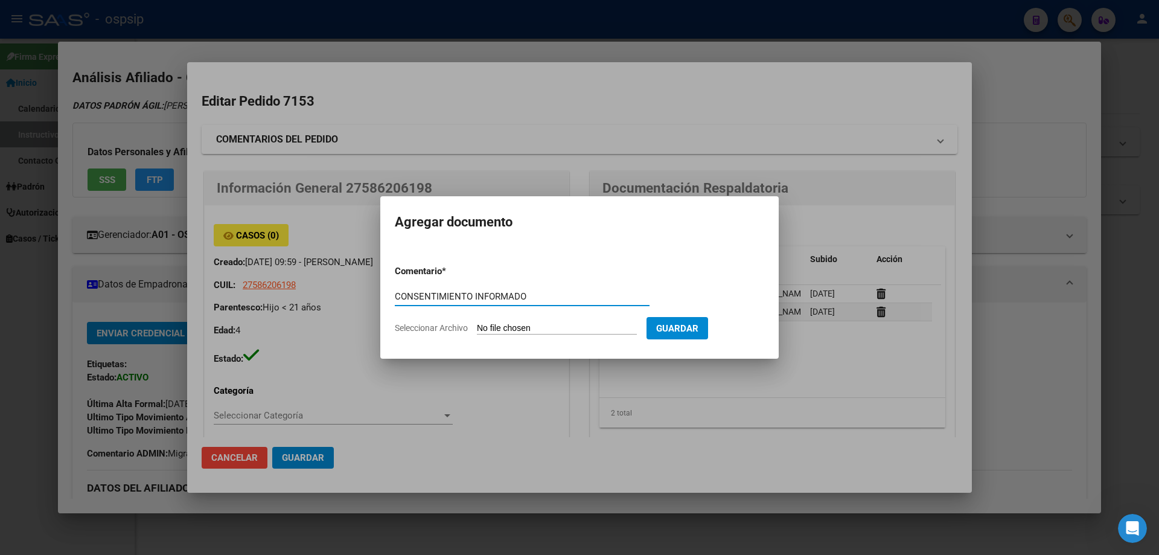
type input "CONSENTIMIENTO INFORMADO"
click at [570, 332] on input "Seleccionar Archivo" at bounding box center [557, 328] width 160 height 11
type input "C:\fakepath\CONSENTIMIENTO INFORMADO .jpg"
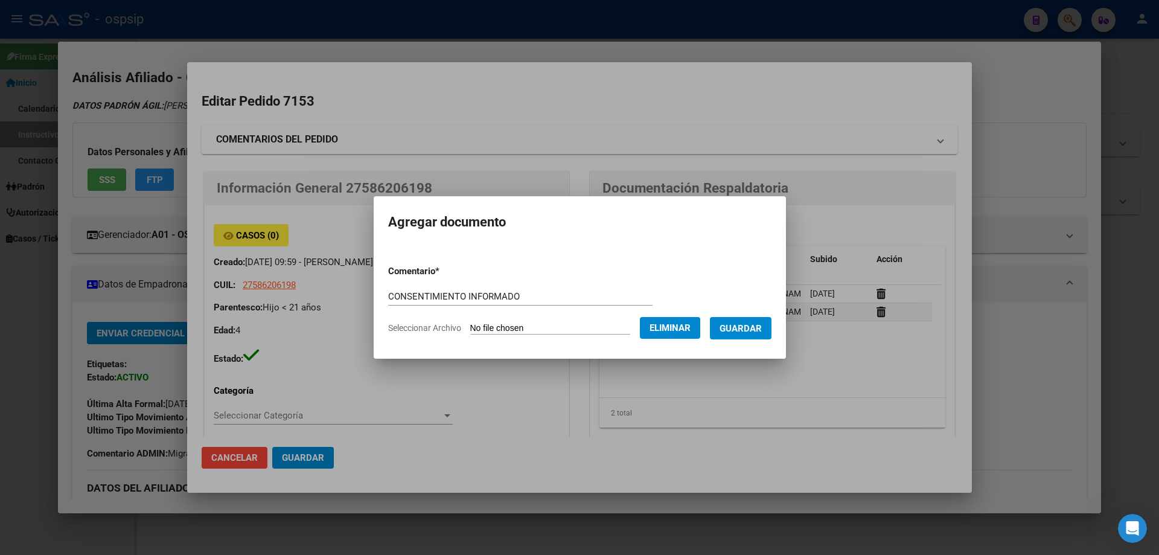
click at [742, 325] on span "Guardar" at bounding box center [740, 328] width 42 height 11
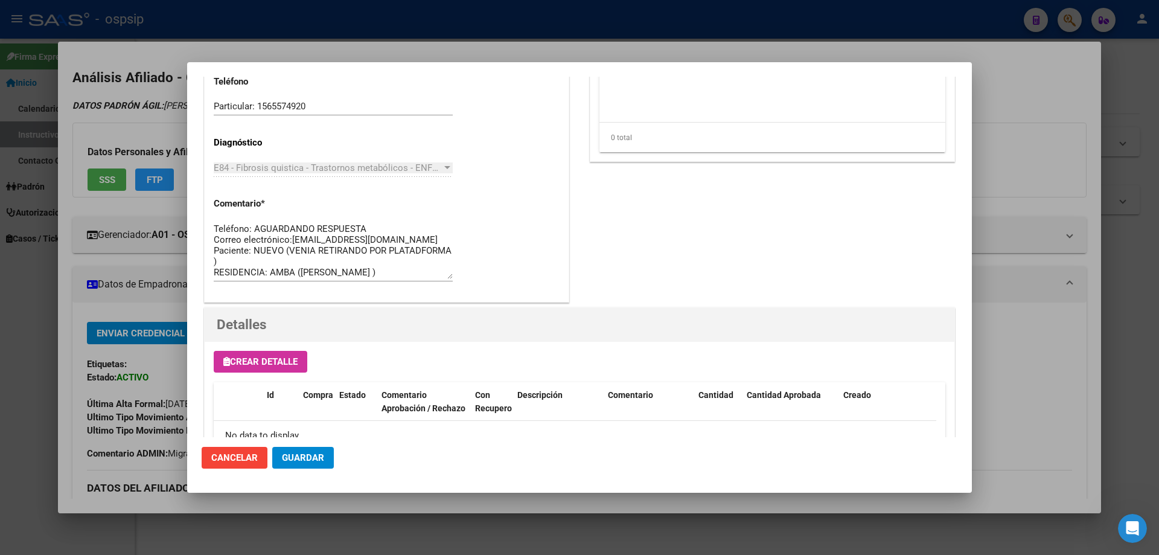
scroll to position [701, 0]
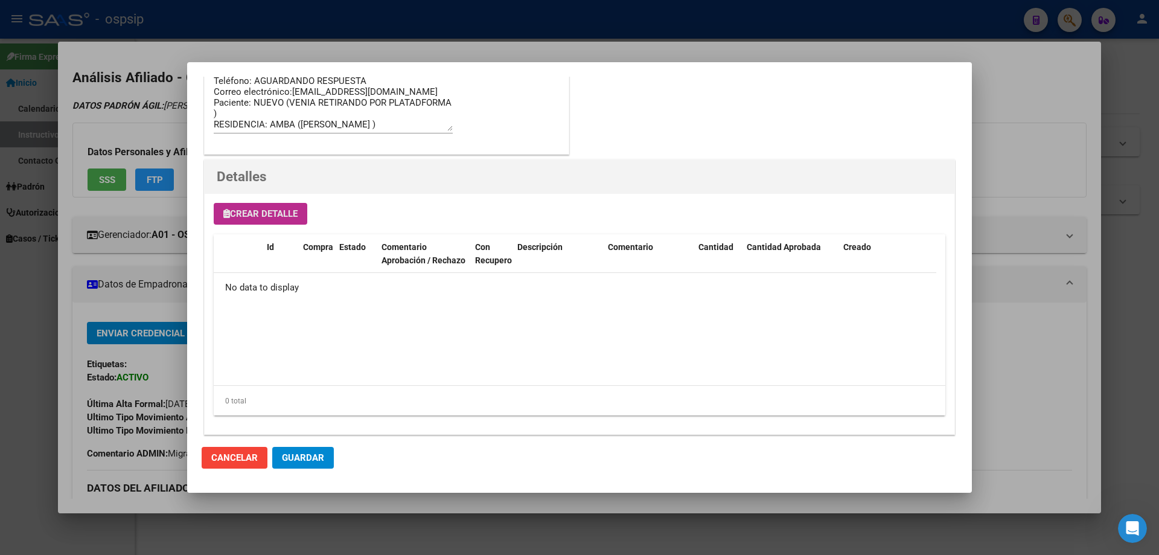
click at [266, 210] on span "Crear Detalle" at bounding box center [260, 213] width 74 height 11
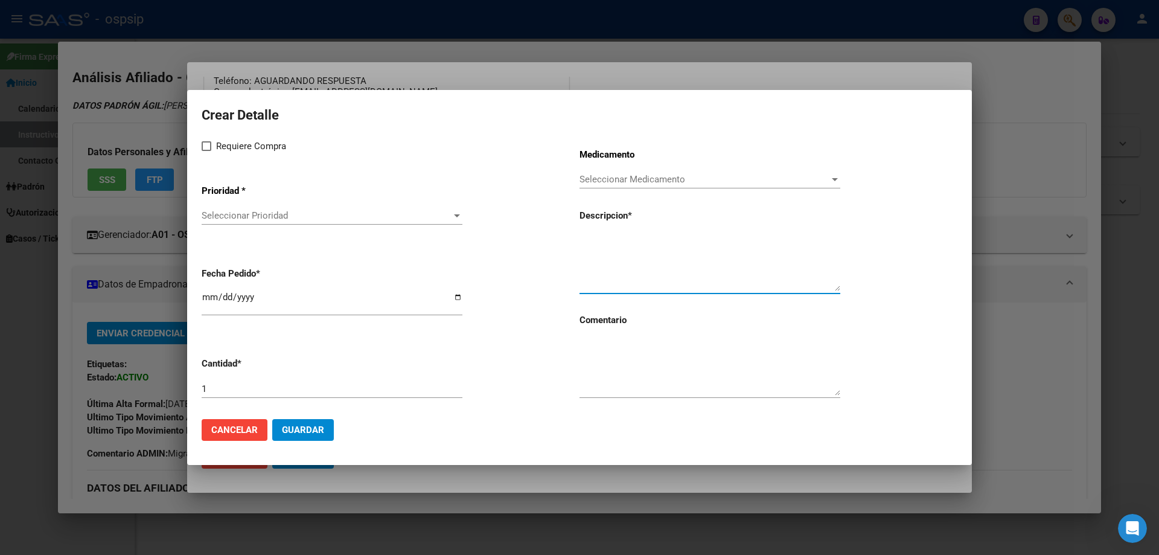
paste textarea "[MEDICAL_DATA] 300 mg (amilasa 1800u+ lipasa 25000u + proteasa 1000u) cáps.x 100"
type textarea "[MEDICAL_DATA] 300 mg (amilasa 1800u+ lipasa 25000u + proteasa 1000u) cáps.x 100"
click at [261, 389] on input "1" at bounding box center [332, 388] width 261 height 11
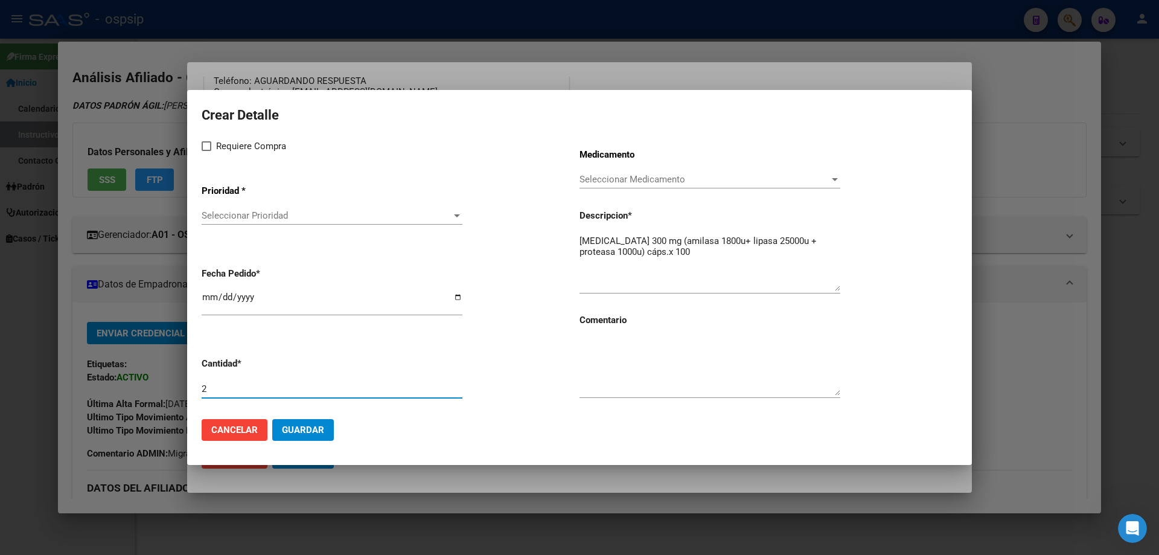
type input "2"
click at [622, 372] on textarea at bounding box center [709, 367] width 261 height 57
type textarea "VENIA RETIRANDO LO MISMO POR PLATAFORMA"
click at [209, 150] on span at bounding box center [207, 146] width 10 height 10
click at [206, 151] on input "Requiere Compra" at bounding box center [206, 151] width 1 height 1
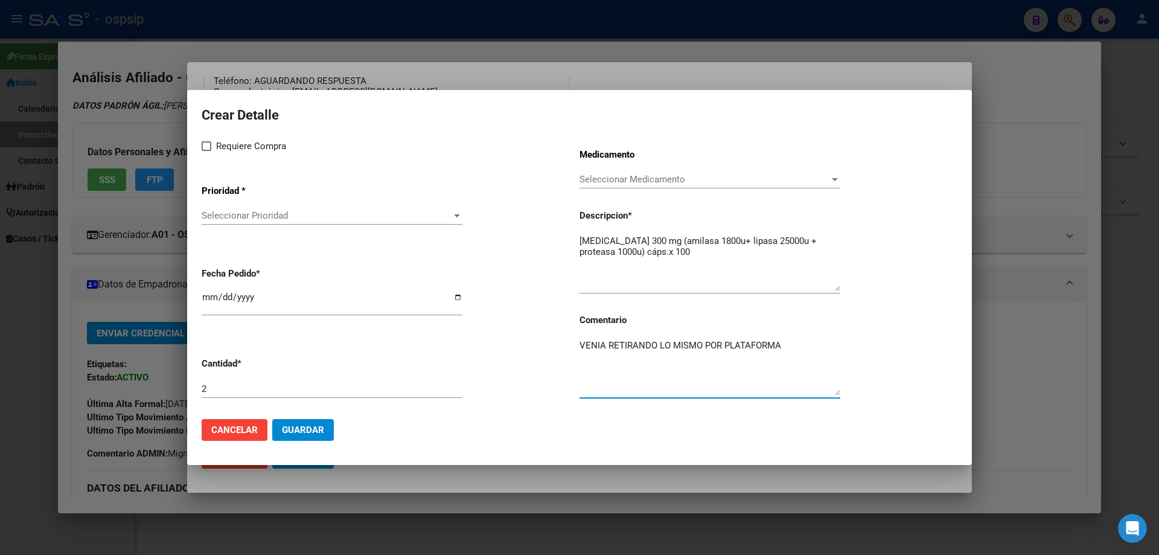
checkbox input "true"
click at [244, 236] on div "Requiere Compra Prioridad * Seleccionar Prioridad Seleccionar Prioridad Fecha P…" at bounding box center [391, 274] width 378 height 270
click at [249, 215] on span "Seleccionar Prioridad" at bounding box center [327, 215] width 250 height 11
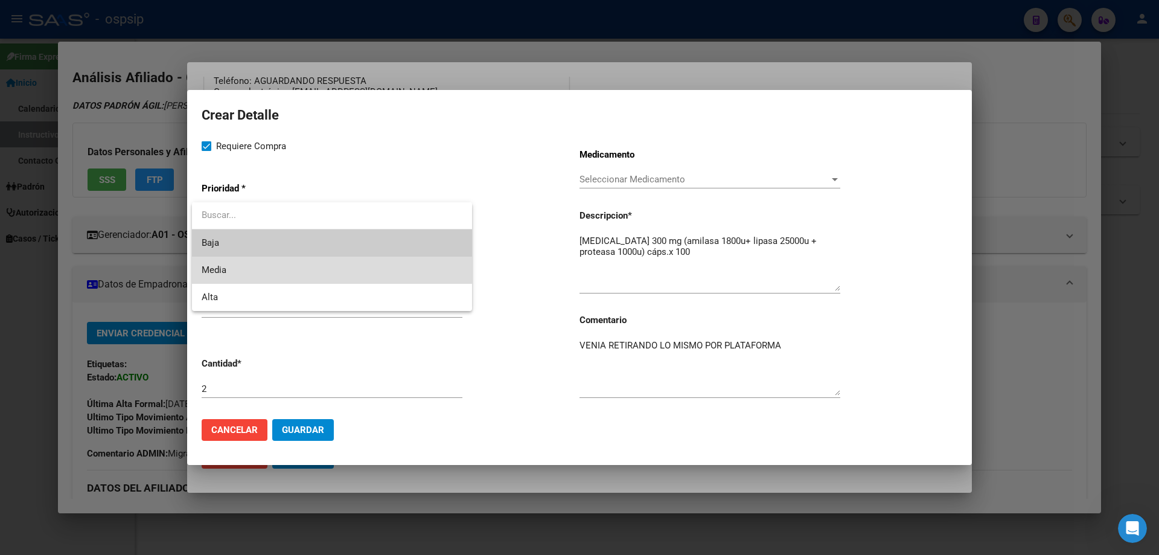
click at [238, 266] on span "Media" at bounding box center [332, 269] width 261 height 27
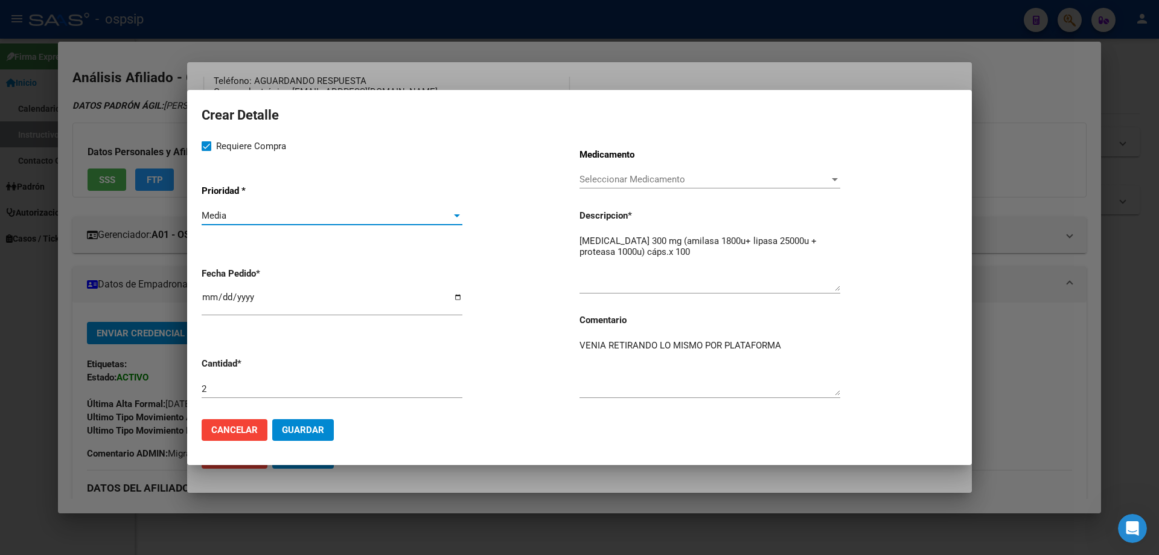
click at [206, 299] on input "[DATE]" at bounding box center [332, 301] width 261 height 19
type input "[DATE]"
click at [315, 435] on button "Guardar" at bounding box center [303, 430] width 62 height 22
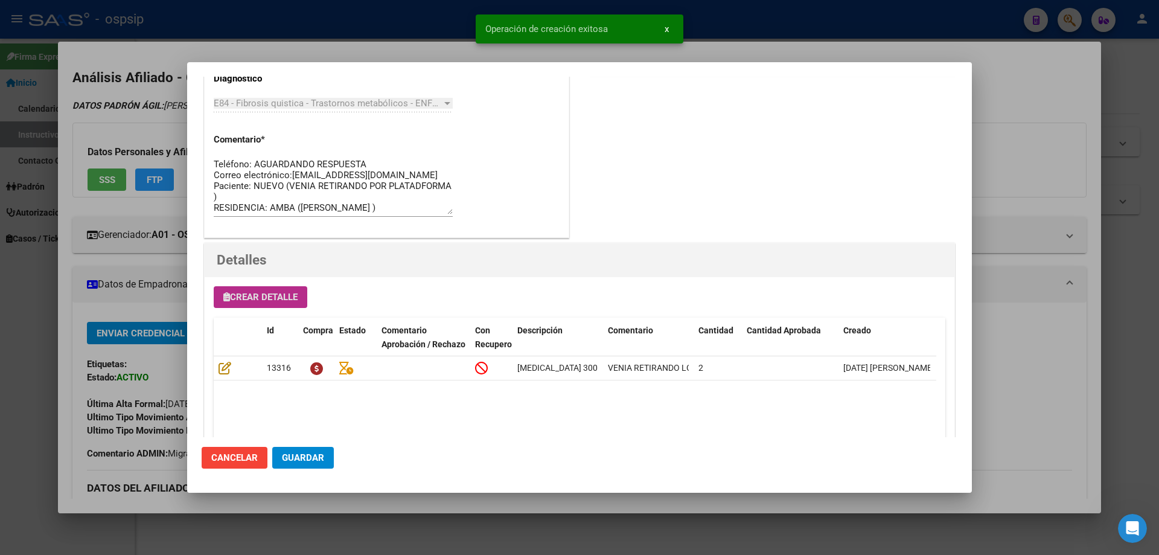
scroll to position [724, 0]
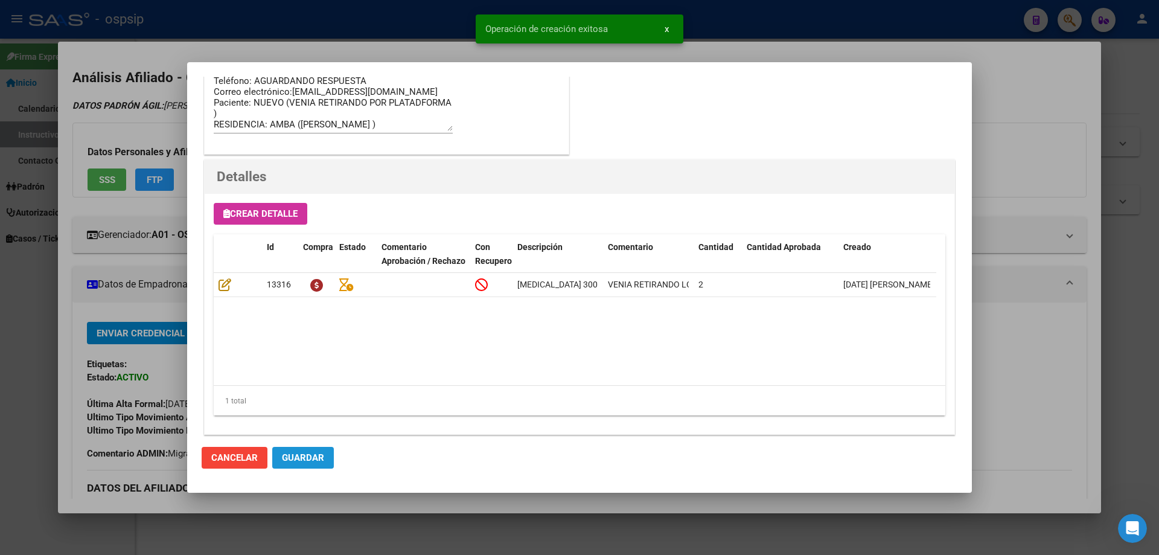
click at [310, 460] on span "Guardar" at bounding box center [303, 457] width 42 height 11
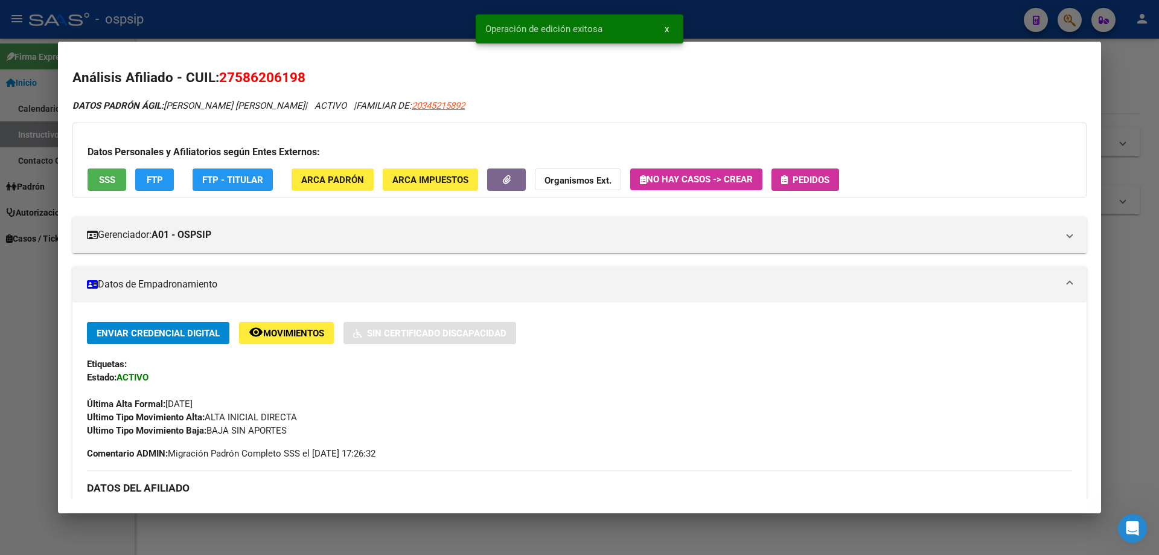
click at [825, 175] on span "Pedidos" at bounding box center [810, 179] width 37 height 11
